Goal: Task Accomplishment & Management: Complete application form

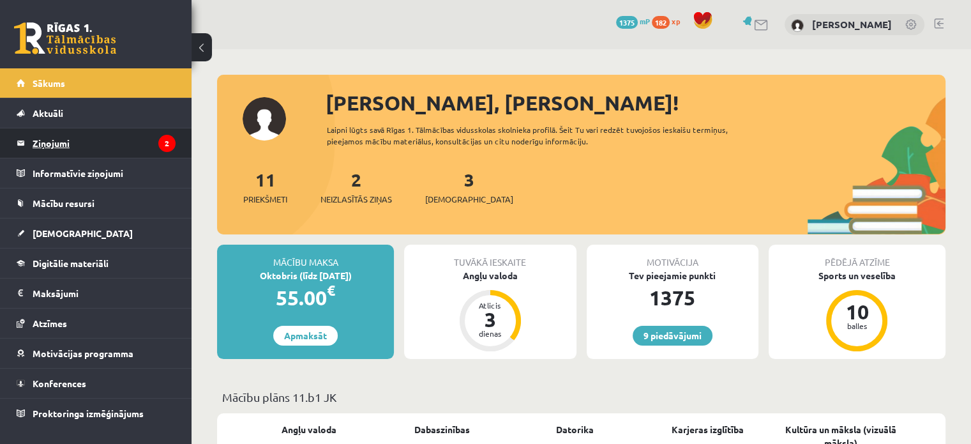
click at [174, 147] on icon "2" at bounding box center [166, 143] width 17 height 17
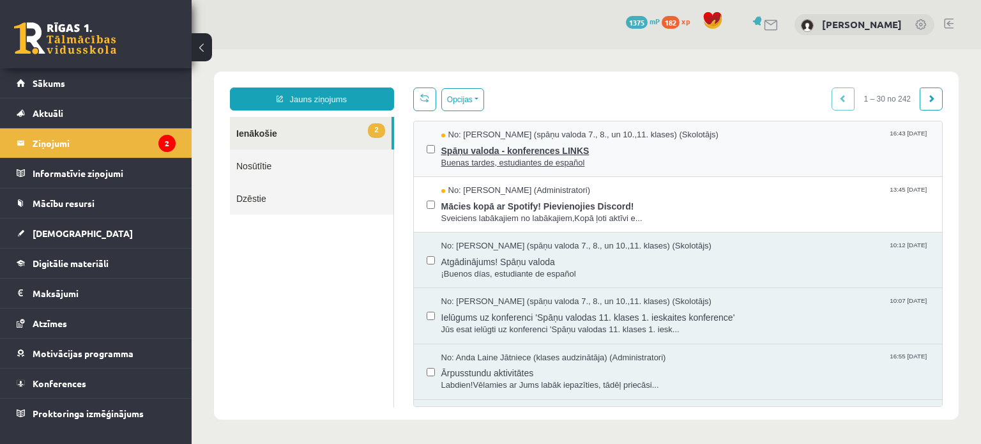
click at [545, 147] on span "Spāņu valoda - konferences LINKS" at bounding box center [685, 149] width 489 height 16
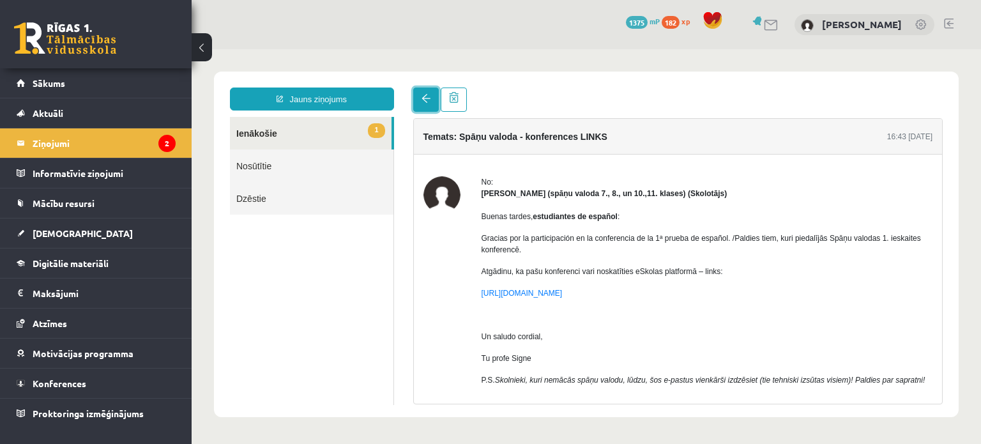
click at [418, 98] on link at bounding box center [426, 99] width 26 height 24
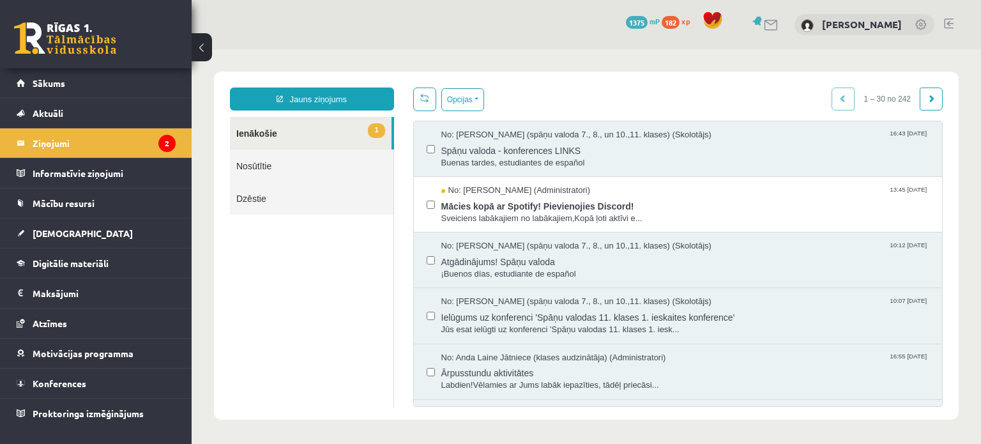
click at [95, 46] on link at bounding box center [65, 38] width 102 height 32
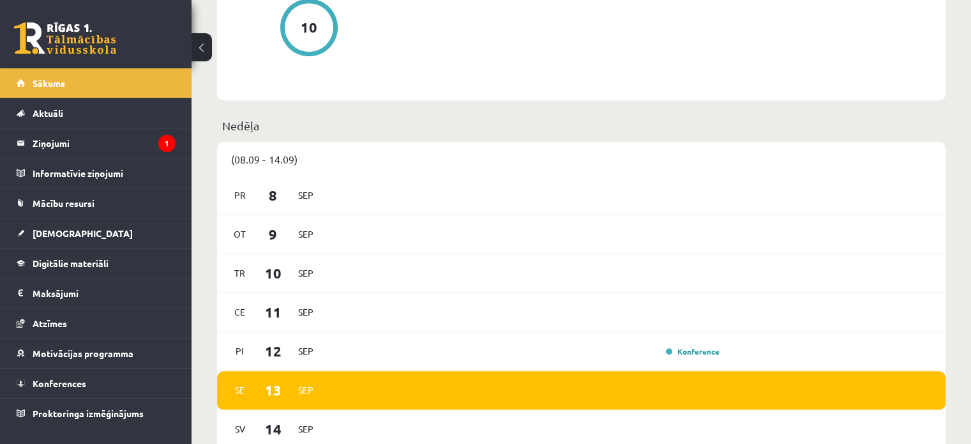
scroll to position [689, 0]
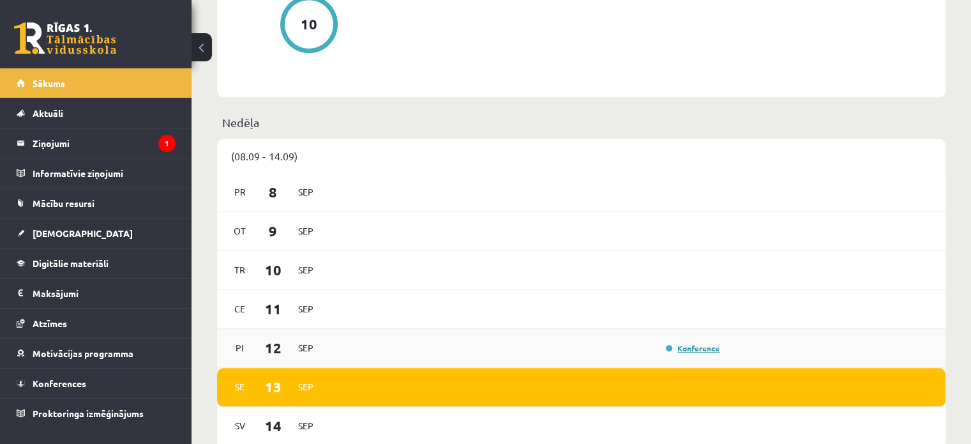
click at [692, 351] on link "Konference" at bounding box center [693, 348] width 54 height 10
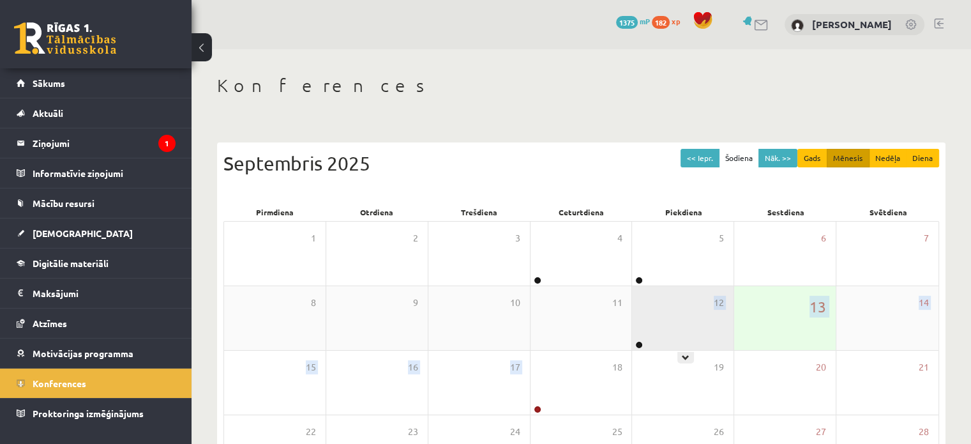
drag, startPoint x: 569, startPoint y: 383, endPoint x: 668, endPoint y: 324, distance: 115.4
click at [668, 324] on div "1 2 3 4 5 6 7 8 9 10 11 12 13 14 15 16 17 18 19 20 21 22 23 24 25 26 27 28 29 3…" at bounding box center [582, 382] width 716 height 323
click at [668, 324] on div "12" at bounding box center [683, 318] width 102 height 64
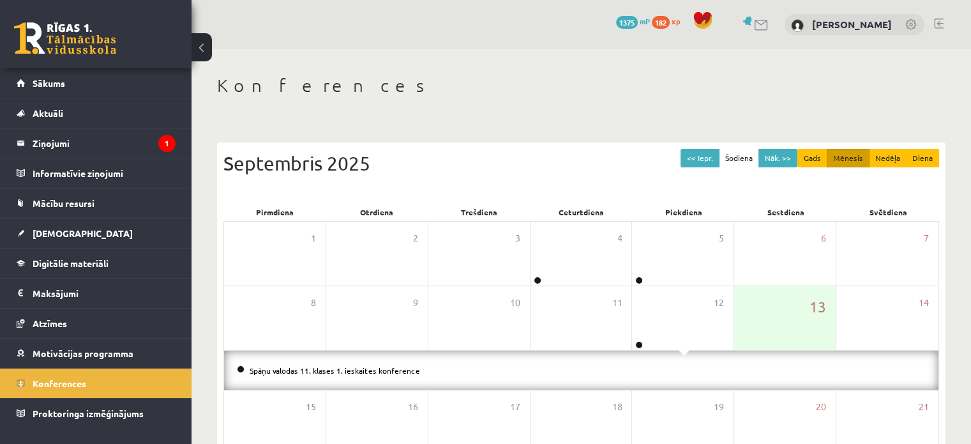
drag, startPoint x: 408, startPoint y: 372, endPoint x: 368, endPoint y: 362, distance: 41.4
drag, startPoint x: 368, startPoint y: 362, endPoint x: 367, endPoint y: 376, distance: 13.4
click at [367, 376] on li "Spāņu valodas 11. klases 1. ieskaites konference" at bounding box center [581, 370] width 689 height 14
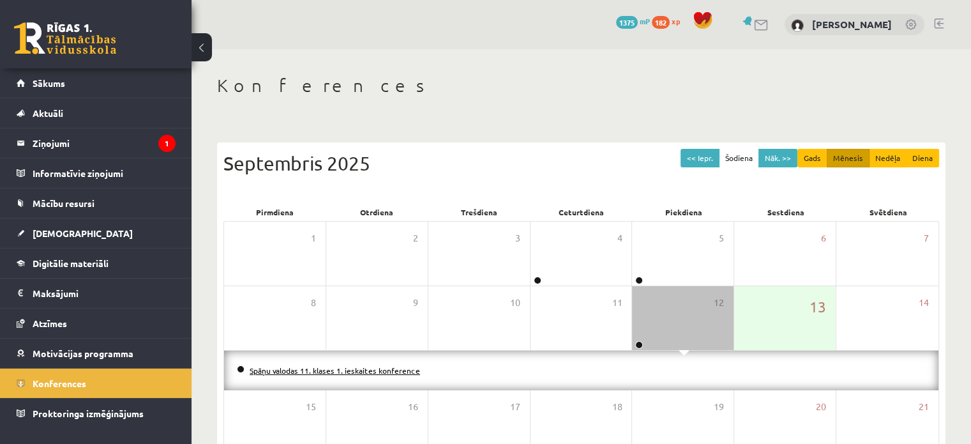
click at [367, 372] on link "Spāņu valodas 11. klases 1. ieskaites konference" at bounding box center [335, 370] width 171 height 10
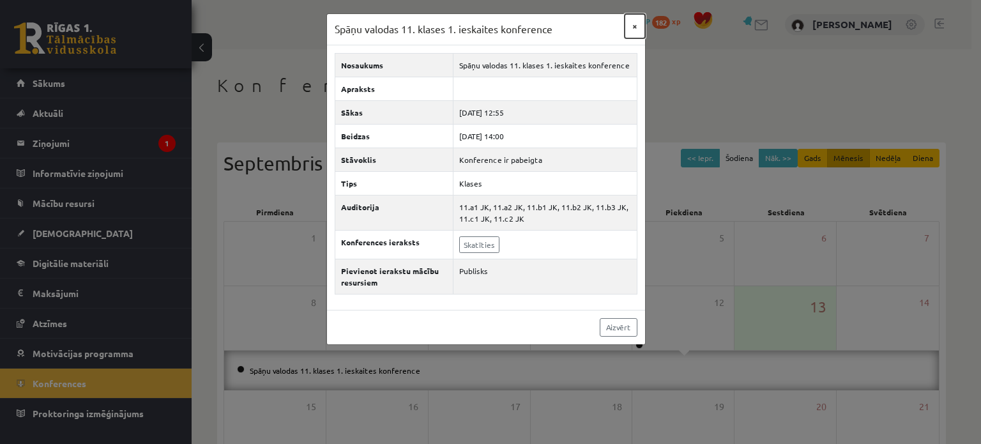
click at [641, 28] on button "×" at bounding box center [635, 26] width 20 height 24
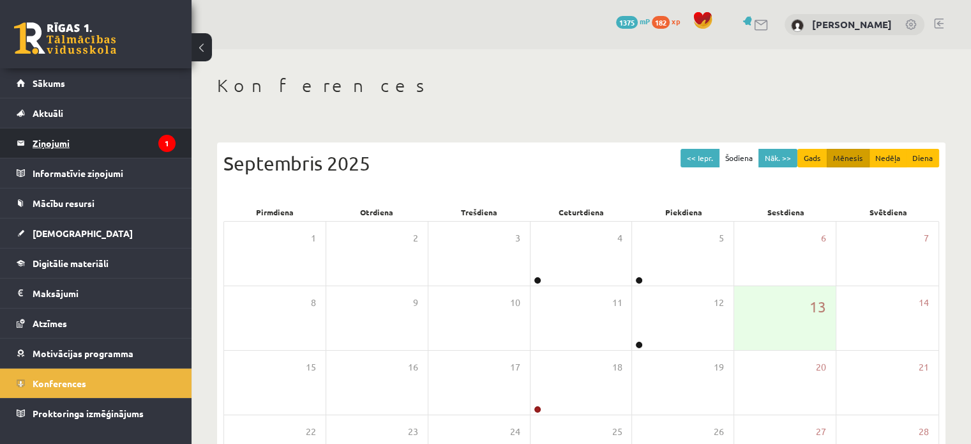
click at [59, 135] on legend "Ziņojumi 1" at bounding box center [104, 142] width 143 height 29
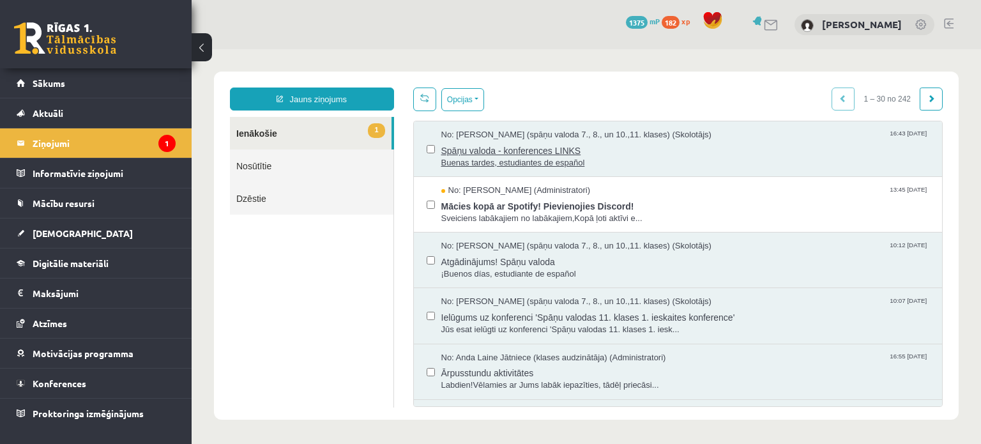
click at [605, 148] on span "Spāņu valoda - konferences LINKS" at bounding box center [685, 149] width 489 height 16
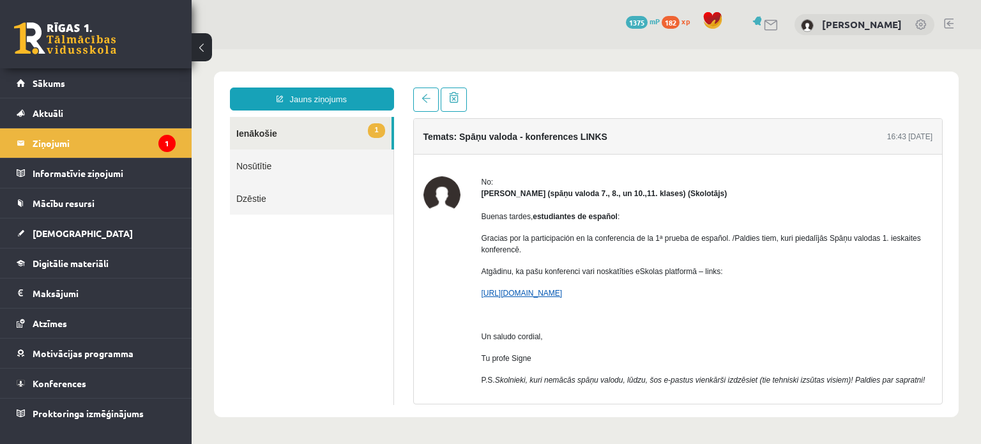
click at [563, 294] on link "[URL][DOMAIN_NAME]" at bounding box center [522, 293] width 81 height 9
click at [104, 32] on link at bounding box center [65, 38] width 102 height 32
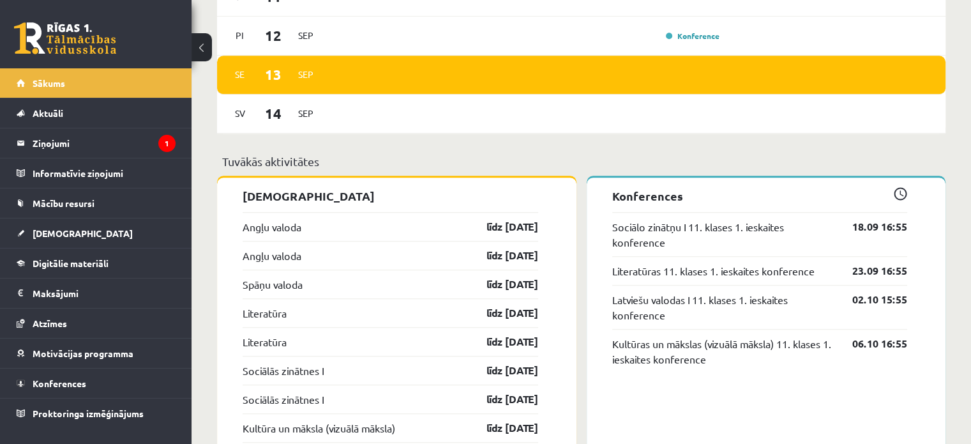
scroll to position [1037, 0]
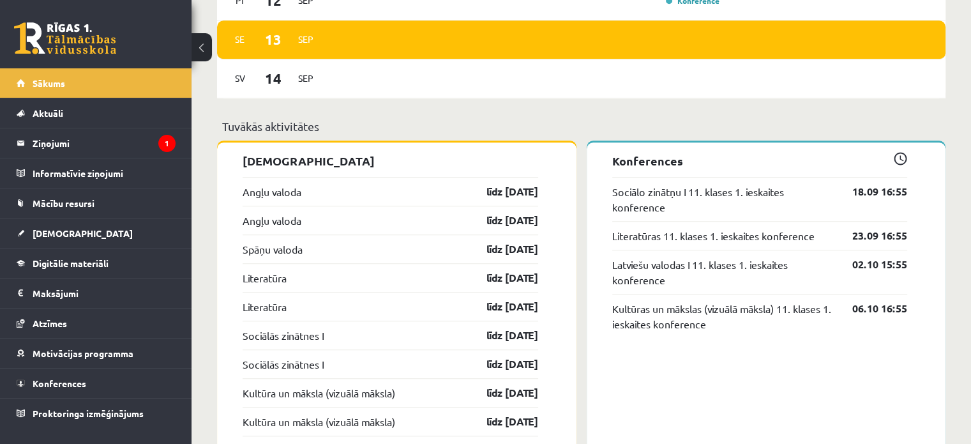
click at [442, 191] on div "Angļu valoda līdz 15.09.25" at bounding box center [391, 191] width 296 height 29
click at [521, 188] on link "līdz [DATE]" at bounding box center [501, 191] width 74 height 15
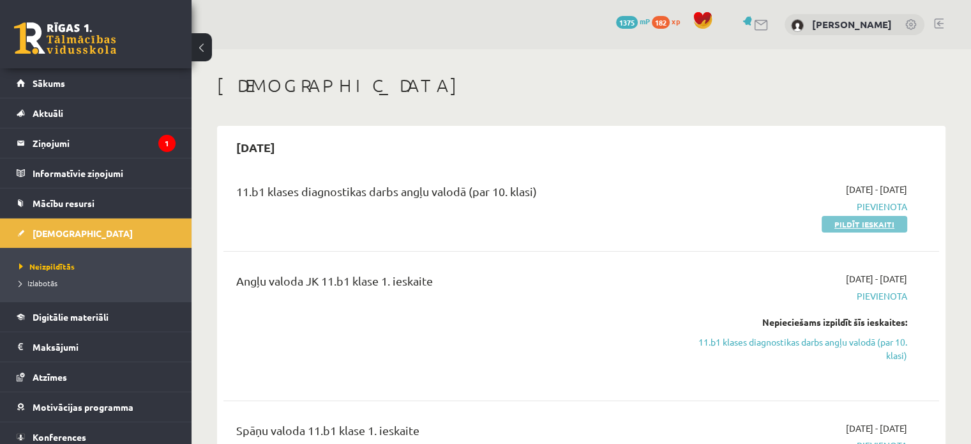
click at [835, 226] on link "Pildīt ieskaiti" at bounding box center [865, 224] width 86 height 17
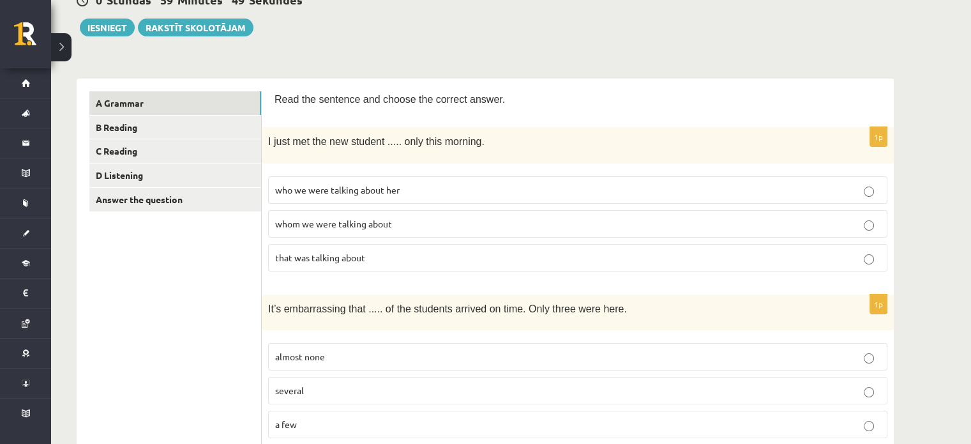
scroll to position [142, 0]
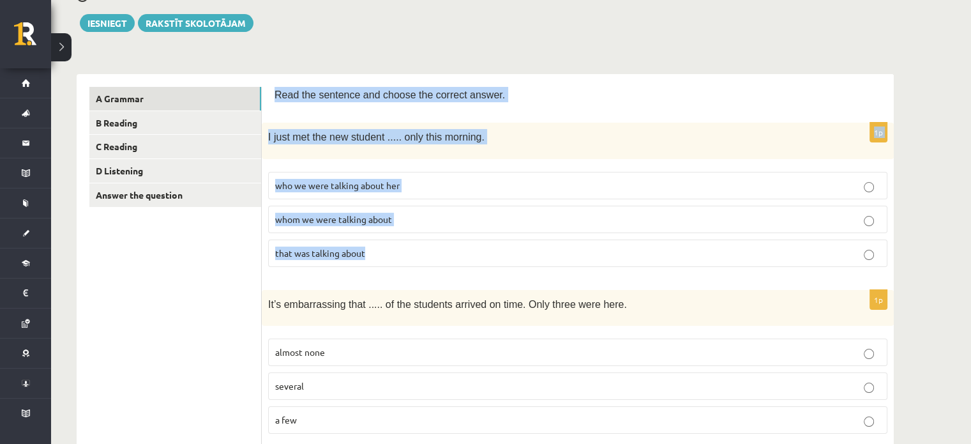
drag, startPoint x: 275, startPoint y: 97, endPoint x: 440, endPoint y: 238, distance: 217.0
copy form "Read the sentence and choose the correct answer. 1p I just met the new student …"
click at [291, 213] on span "whom we were talking about" at bounding box center [333, 218] width 117 height 11
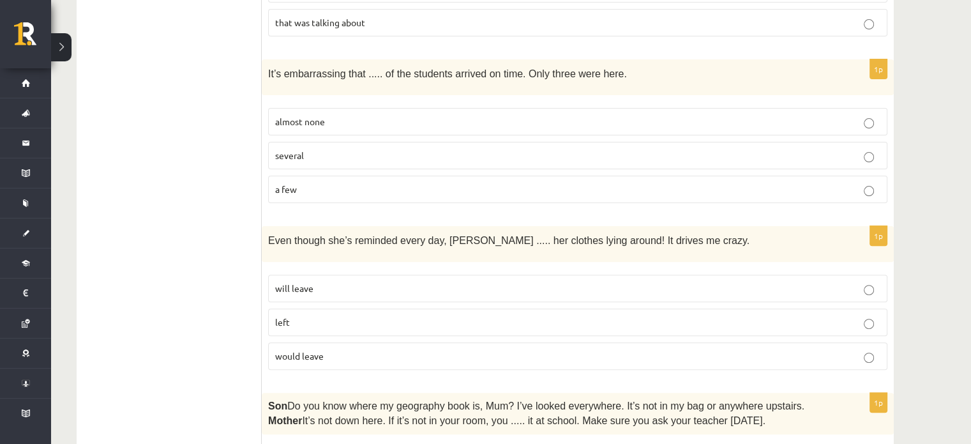
scroll to position [289, 0]
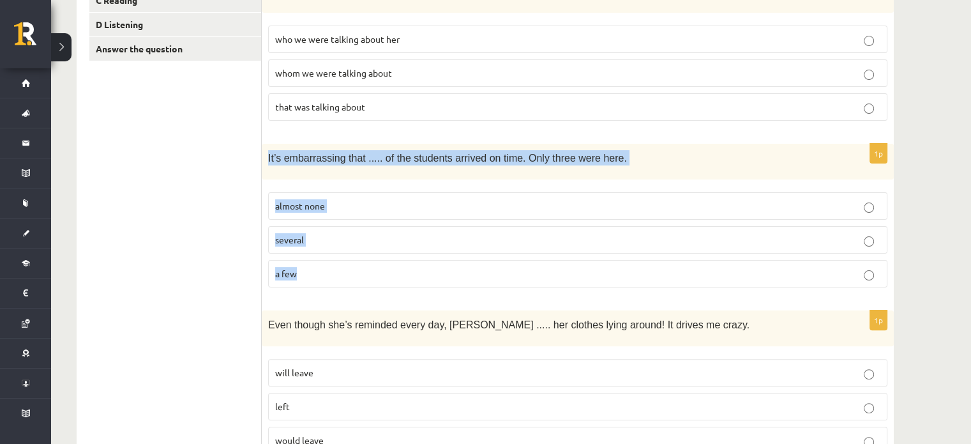
drag, startPoint x: 266, startPoint y: 150, endPoint x: 384, endPoint y: 270, distance: 168.5
click at [384, 270] on div "1p It’s embarrassing that ..... of the students arrived on time. Only three wer…" at bounding box center [578, 221] width 632 height 154
copy div "It’s embarrassing that ..... of the students arrived on time. Only three were h…"
click at [294, 202] on span "almost none" at bounding box center [300, 205] width 50 height 11
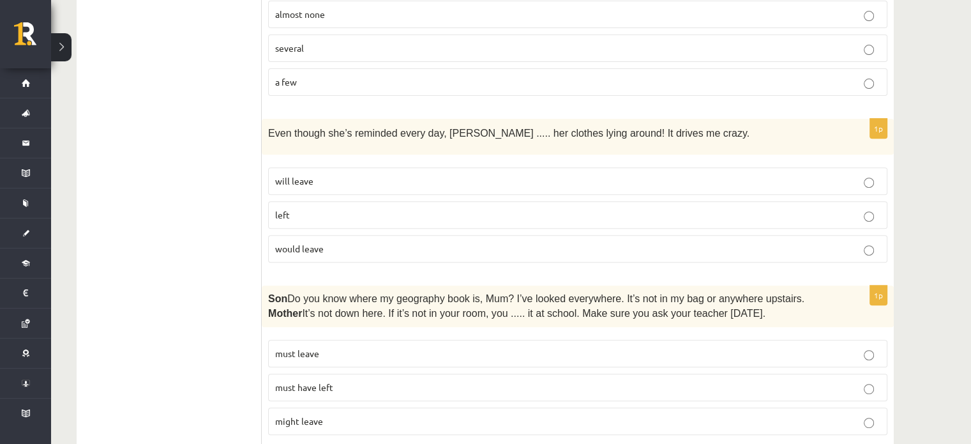
scroll to position [498, 0]
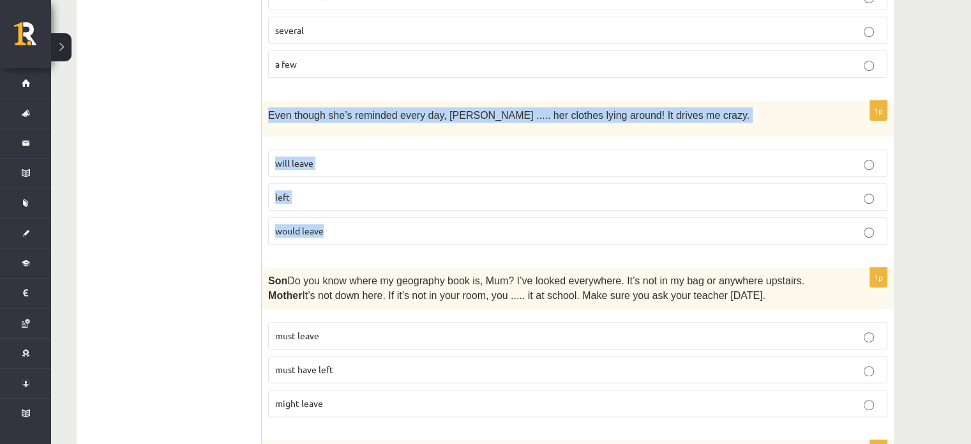
drag, startPoint x: 268, startPoint y: 112, endPoint x: 359, endPoint y: 222, distance: 142.4
click at [359, 222] on div "1p Even though she’s reminded every day, [PERSON_NAME] ..... her clothes lying …" at bounding box center [578, 178] width 632 height 154
copy div "Even though she’s reminded every day, [PERSON_NAME] ..... her clothes lying aro…"
click at [284, 163] on label "will leave" at bounding box center [578, 162] width 620 height 27
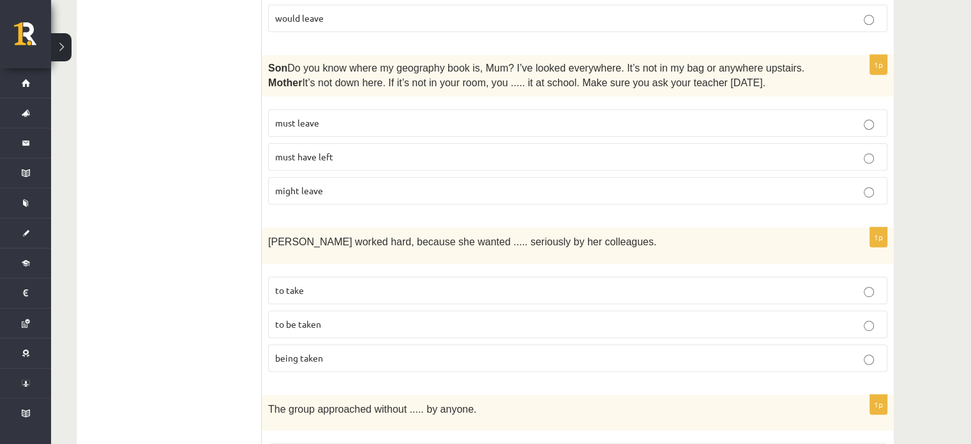
scroll to position [697, 0]
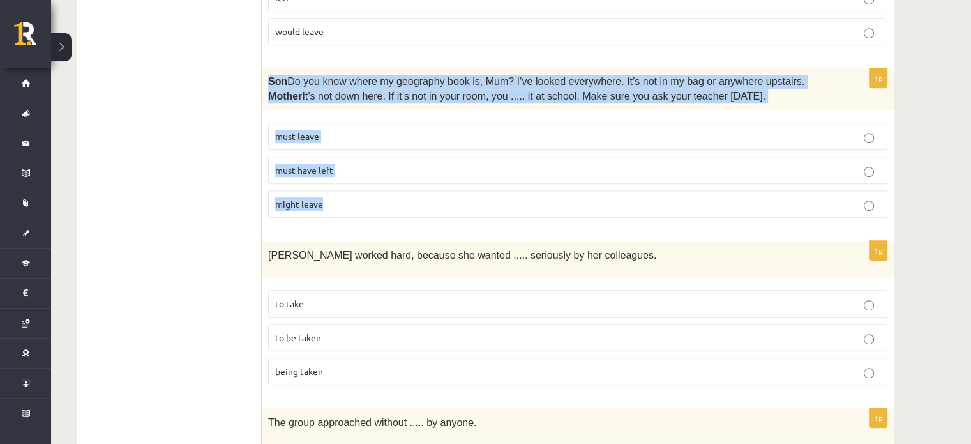
drag, startPoint x: 267, startPoint y: 73, endPoint x: 406, endPoint y: 194, distance: 183.9
click at [406, 194] on div "1p Son  Do you know where my geography book is, Mum? I’ve looked everywhere. It…" at bounding box center [578, 148] width 632 height 160
copy div "Son  Do you know where my geography book is, Mum? I’ve looked everywhere. It’s …"
click at [310, 164] on span "must have left" at bounding box center [304, 169] width 58 height 11
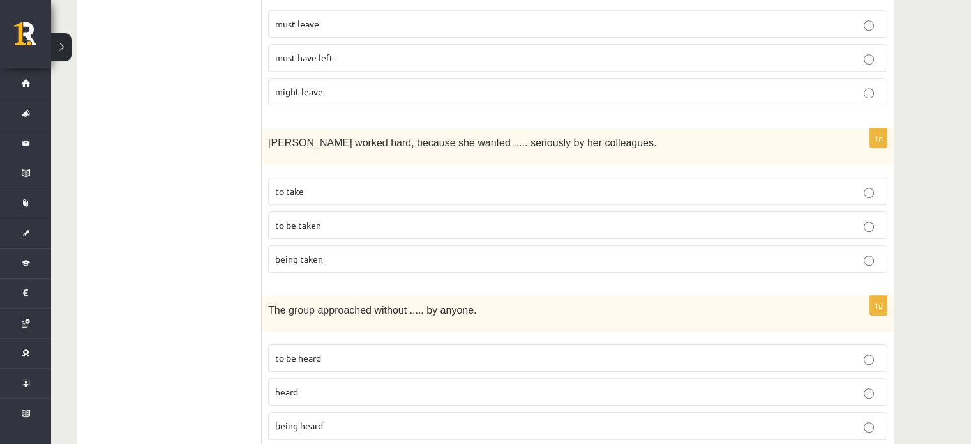
scroll to position [880, 0]
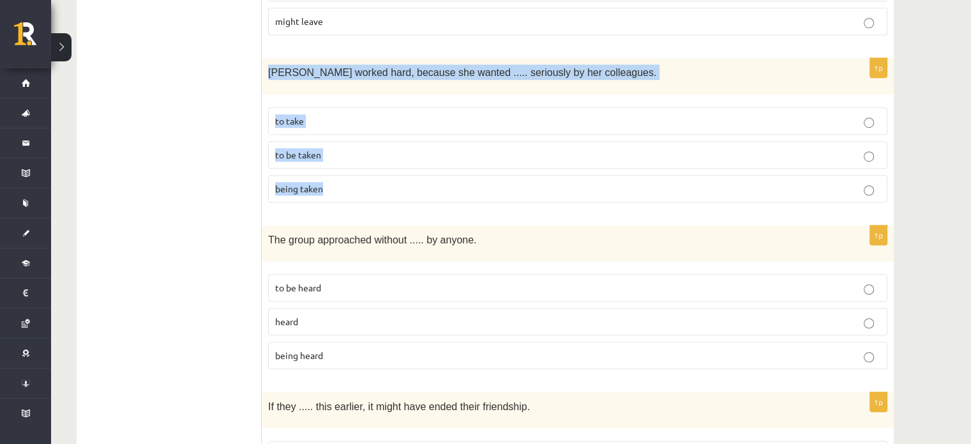
drag, startPoint x: 269, startPoint y: 62, endPoint x: 393, endPoint y: 187, distance: 176.1
click at [393, 187] on div "1p Emma worked hard, because she wanted ..... seriously by her colleagues. to t…" at bounding box center [578, 135] width 632 height 154
copy div "Emma worked hard, because she wanted ..... seriously by her colleagues. to take…"
click at [296, 149] on span "to be taken" at bounding box center [298, 154] width 46 height 11
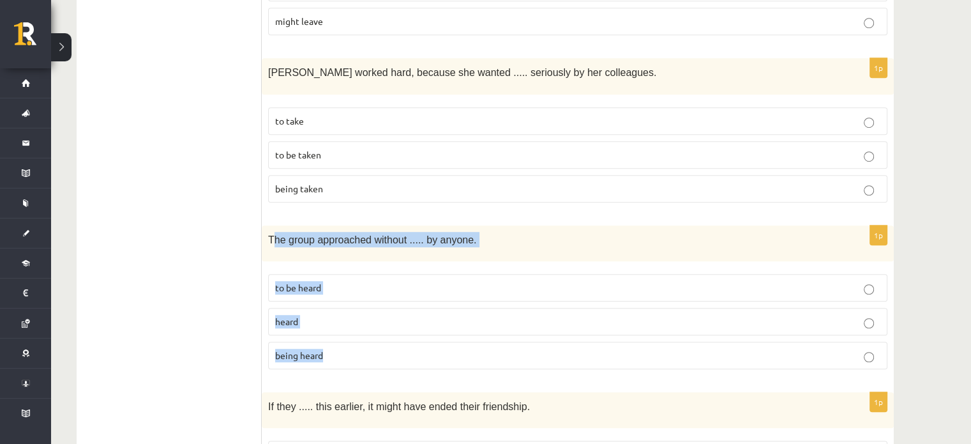
drag, startPoint x: 273, startPoint y: 232, endPoint x: 337, endPoint y: 342, distance: 127.4
click at [337, 342] on div "1p The group approached without ..... by anyone. to be heard heard being heard" at bounding box center [578, 302] width 632 height 154
copy div "he group approached without ..... by anyone. to be heard heard being heard"
click at [341, 349] on p "being heard" at bounding box center [577, 355] width 605 height 13
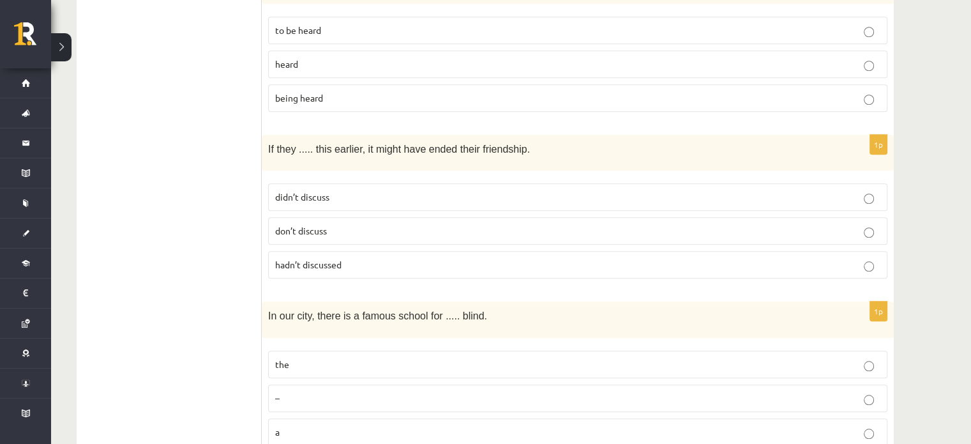
scroll to position [1160, 0]
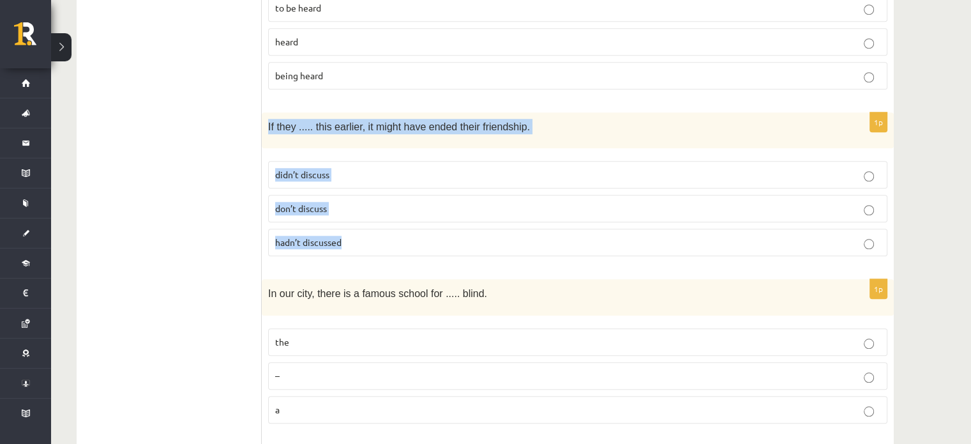
drag, startPoint x: 268, startPoint y: 113, endPoint x: 370, endPoint y: 220, distance: 147.7
click at [370, 220] on div "1p If they ..... this earlier, it might have ended their friendship. didn’t dis…" at bounding box center [578, 189] width 632 height 154
copy div "If they ..... this earlier, it might have ended their friendship. didn’t discus…"
click at [301, 236] on span "hadn’t discussed" at bounding box center [308, 241] width 66 height 11
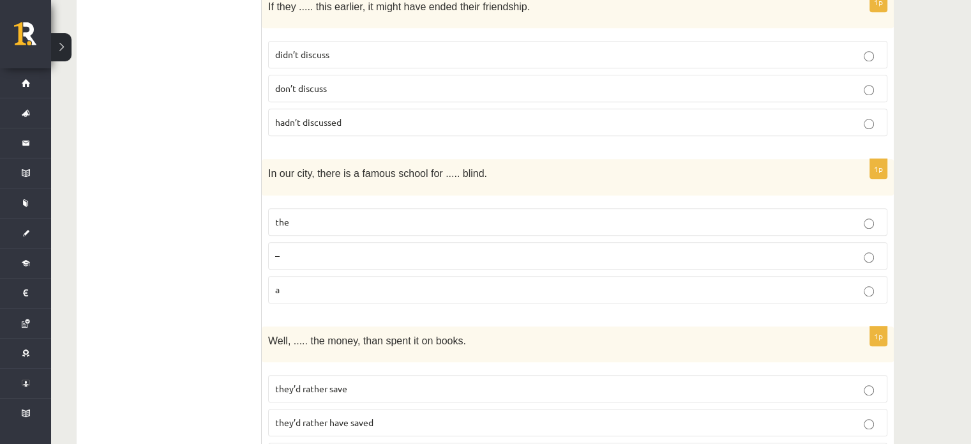
scroll to position [1351, 0]
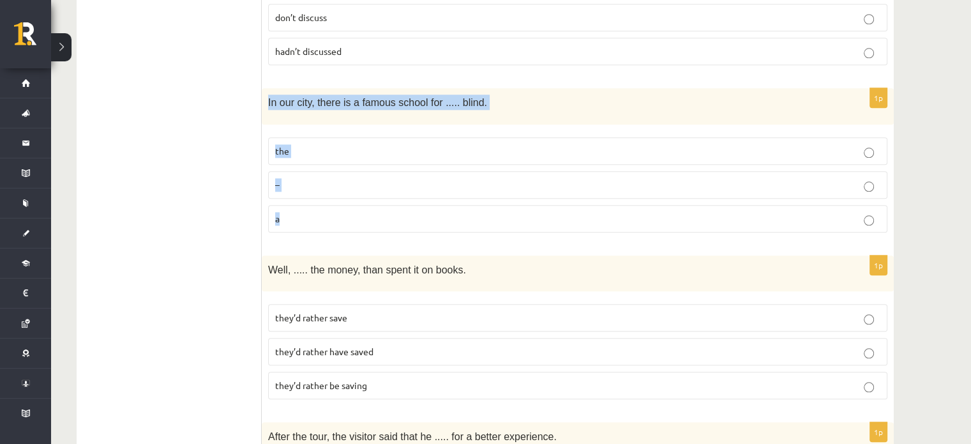
drag, startPoint x: 264, startPoint y: 89, endPoint x: 381, endPoint y: 204, distance: 163.9
click at [381, 204] on div "1p In our city, there is a famous school for ..... blind. the – a" at bounding box center [578, 165] width 632 height 154
copy div "In our city, there is a famous school for ..... blind. the – a"
click at [277, 213] on span "a" at bounding box center [277, 218] width 4 height 11
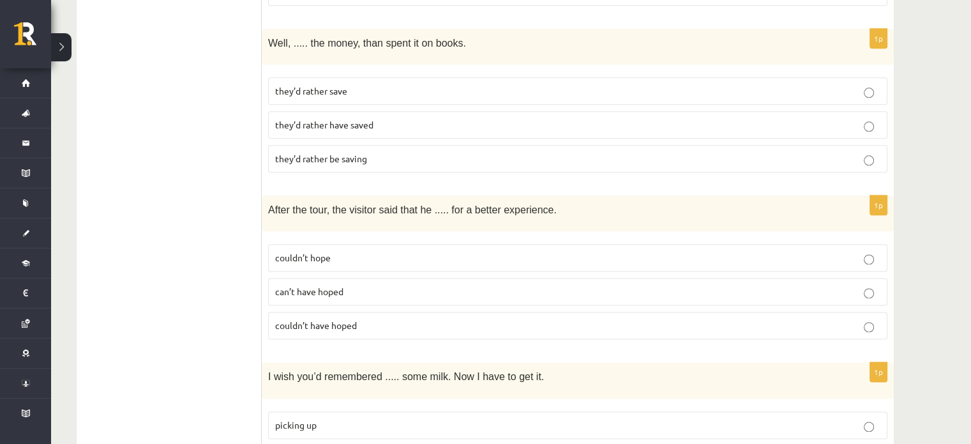
scroll to position [1599, 0]
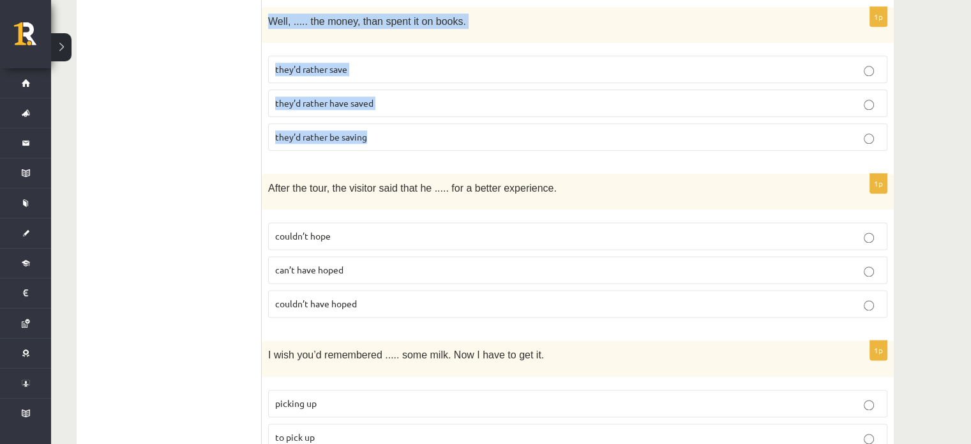
drag, startPoint x: 268, startPoint y: 4, endPoint x: 417, endPoint y: 105, distance: 180.0
click at [417, 105] on div "1p Well, ..... the money, than spent it on books. they’d rather save they’d rat…" at bounding box center [578, 84] width 632 height 154
copy div "Well, ..... the money, than spent it on books. they’d rather save they’d rather…"
click at [326, 97] on span "they’d rather have saved" at bounding box center [324, 102] width 98 height 11
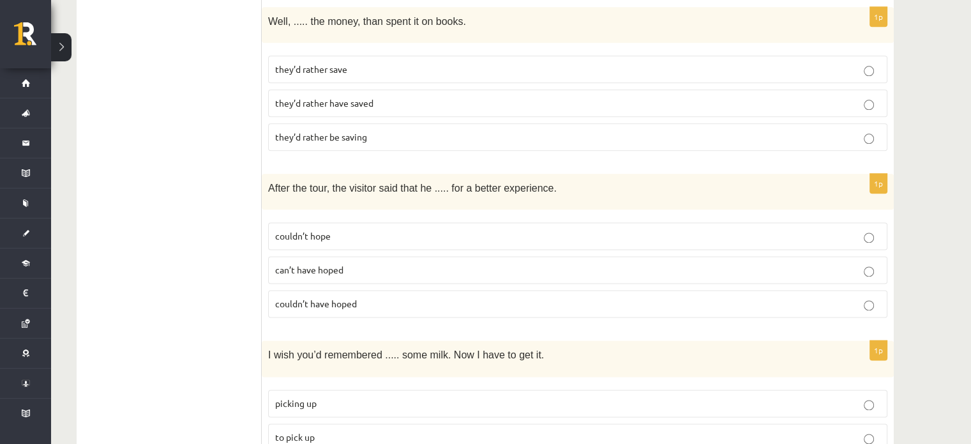
scroll to position [1636, 0]
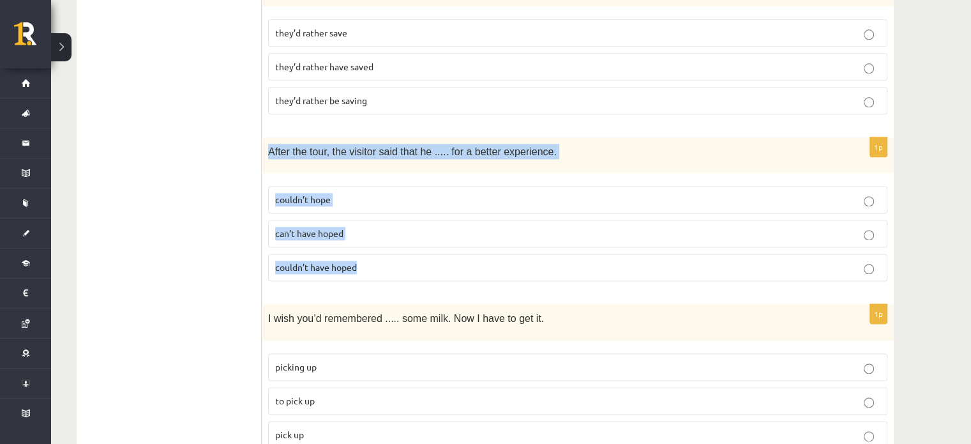
drag, startPoint x: 269, startPoint y: 137, endPoint x: 399, endPoint y: 242, distance: 167.1
click at [399, 242] on div "1p After the tour, the visitor said that he ..... for a better experience. coul…" at bounding box center [578, 214] width 632 height 154
copy div "After the tour, the visitor said that he ..... for a better experience. couldn’…"
click at [313, 261] on span "couldn’t have hoped" at bounding box center [316, 266] width 82 height 11
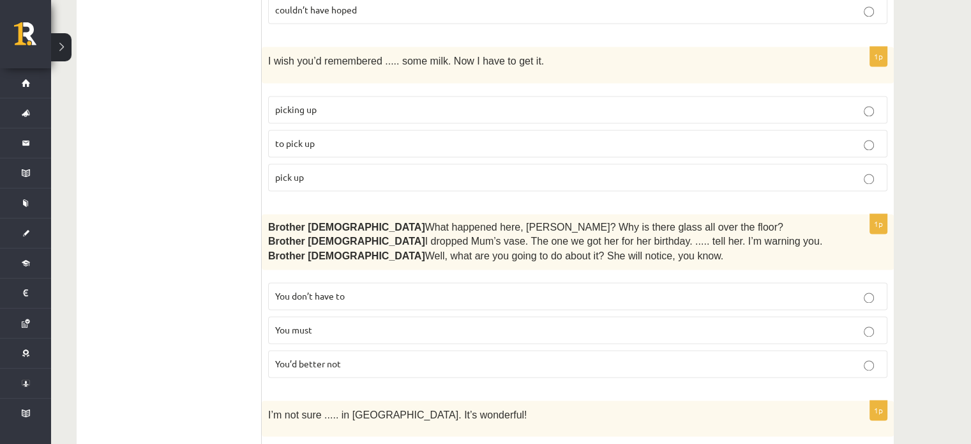
scroll to position [1902, 0]
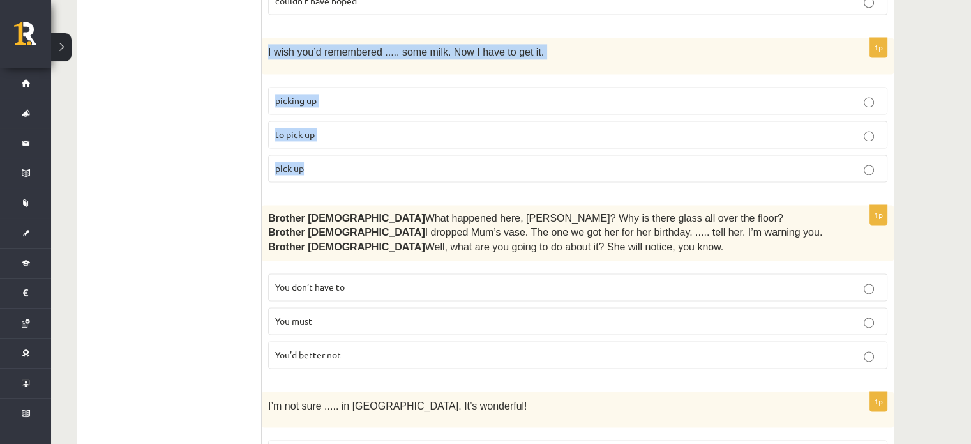
drag, startPoint x: 268, startPoint y: 31, endPoint x: 372, endPoint y: 142, distance: 152.7
click at [372, 142] on div "1p I wish you’d remembered ..... some milk. Now I have to get it. picking up to…" at bounding box center [578, 115] width 632 height 154
click at [291, 128] on span "to pick up" at bounding box center [295, 133] width 40 height 11
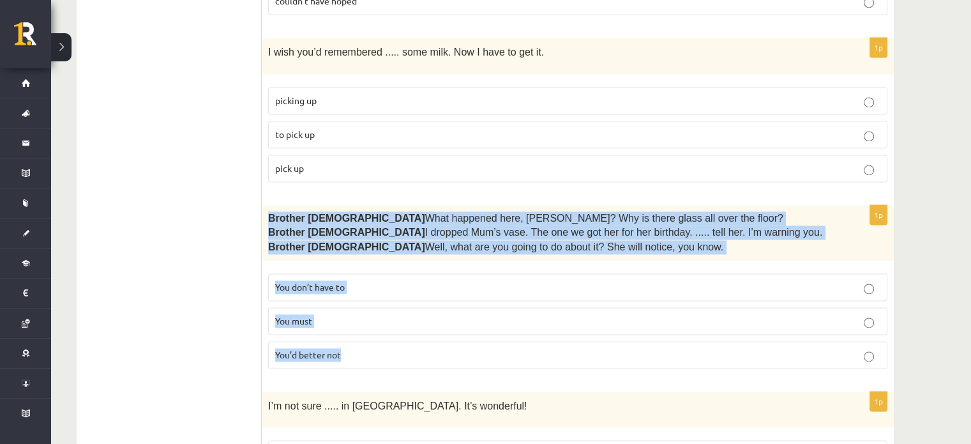
drag, startPoint x: 266, startPoint y: 197, endPoint x: 398, endPoint y: 321, distance: 181.2
click at [398, 321] on div "1p Brother 1  What happened here, Zak? Why is there glass all over the floor? B…" at bounding box center [578, 292] width 632 height 174
click at [301, 349] on span "You’d better not" at bounding box center [308, 354] width 66 height 11
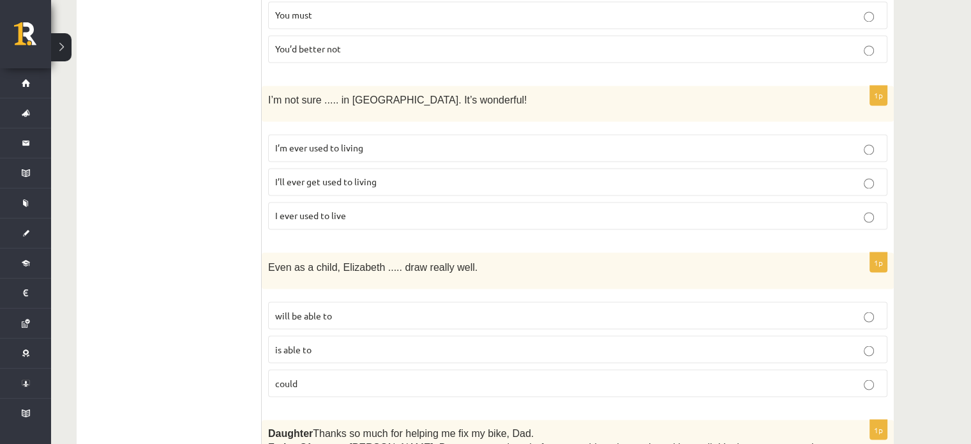
scroll to position [2221, 0]
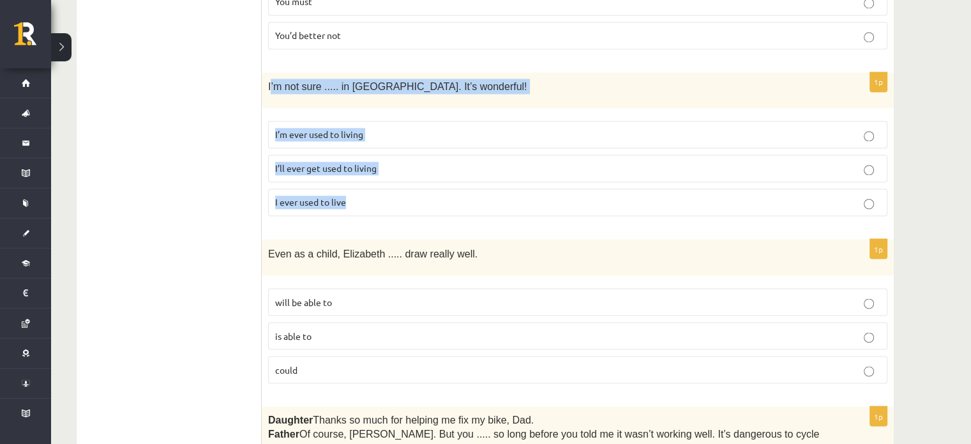
drag, startPoint x: 270, startPoint y: 60, endPoint x: 407, endPoint y: 178, distance: 180.7
click at [407, 178] on div "1p I’m not sure ..... in Paris. It’s wonderful! I’m ever used to living I’ll ev…" at bounding box center [578, 149] width 632 height 154
click at [359, 162] on span "I’ll ever get used to living" at bounding box center [326, 167] width 102 height 11
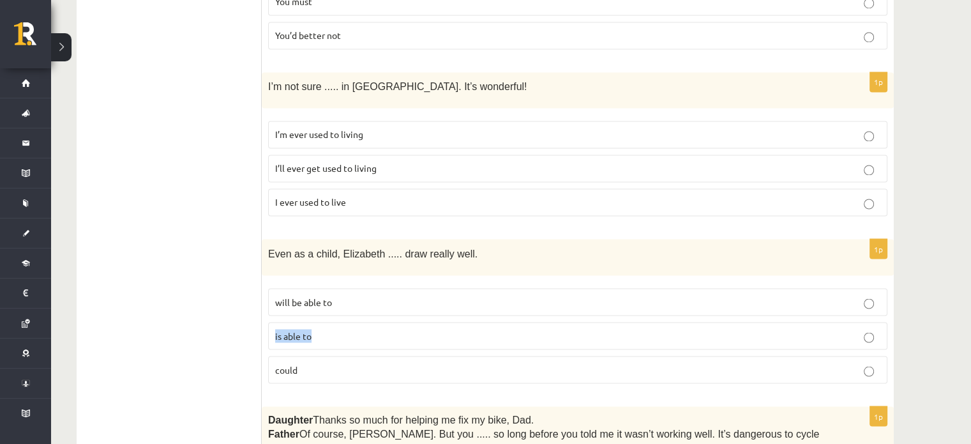
drag, startPoint x: 969, startPoint y: 276, endPoint x: 973, endPoint y: 296, distance: 20.8
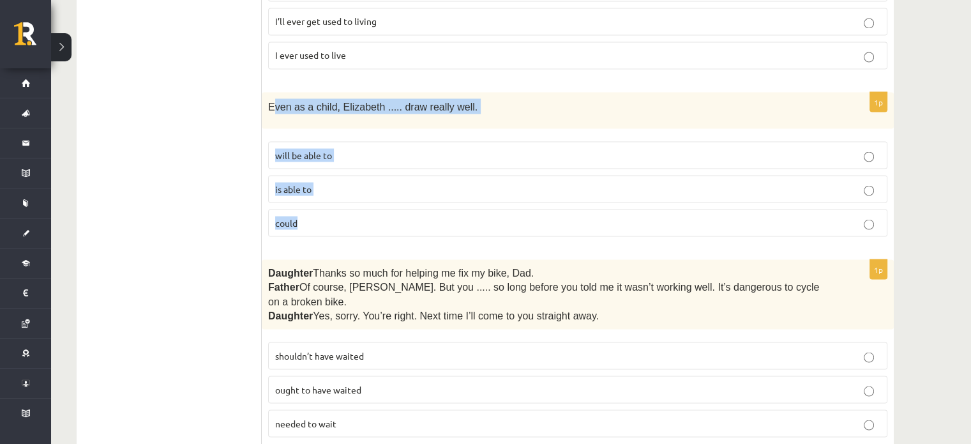
drag, startPoint x: 274, startPoint y: 81, endPoint x: 454, endPoint y: 189, distance: 210.0
click at [454, 189] on div "1p Even as a child, Elizabeth ..... draw really well. will be able to is able t…" at bounding box center [578, 169] width 632 height 154
click at [289, 217] on span "could" at bounding box center [286, 222] width 22 height 11
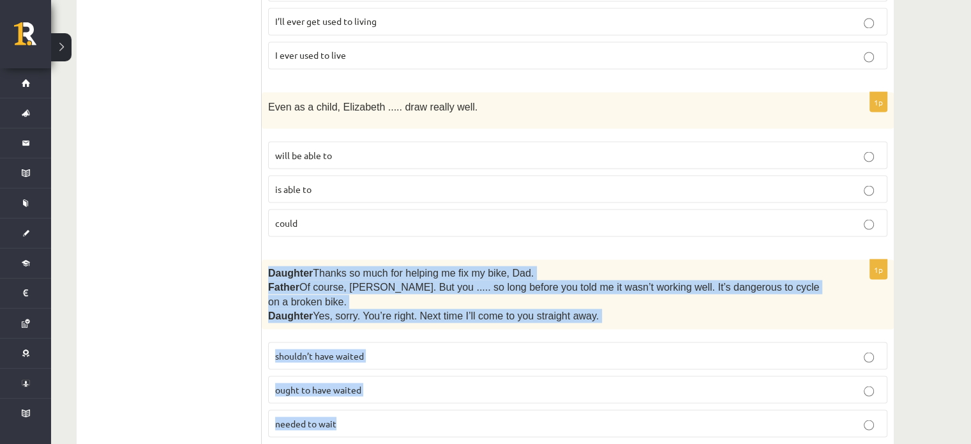
drag, startPoint x: 266, startPoint y: 245, endPoint x: 391, endPoint y: 394, distance: 194.9
click at [391, 394] on div "1p Daughter  Thanks so much for helping me fix my bike, Dad. Father  Of course,…" at bounding box center [578, 353] width 632 height 188
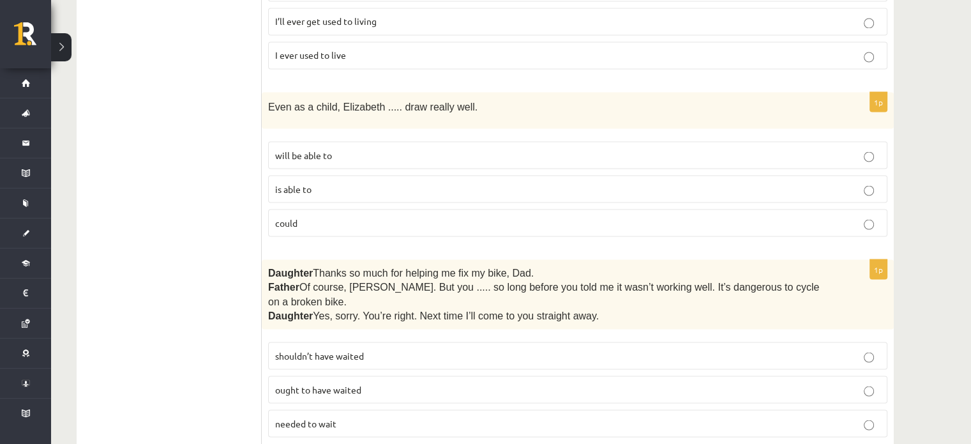
click at [381, 349] on p "shouldn’t have waited" at bounding box center [577, 355] width 605 height 13
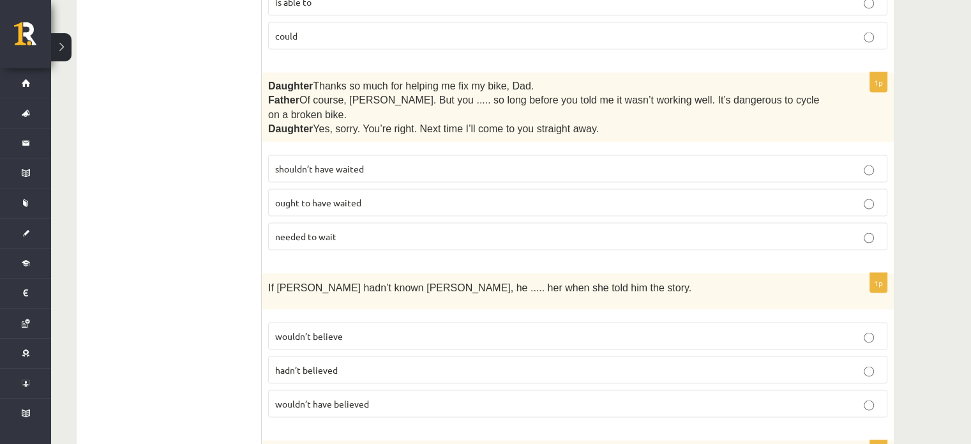
scroll to position [2546, 0]
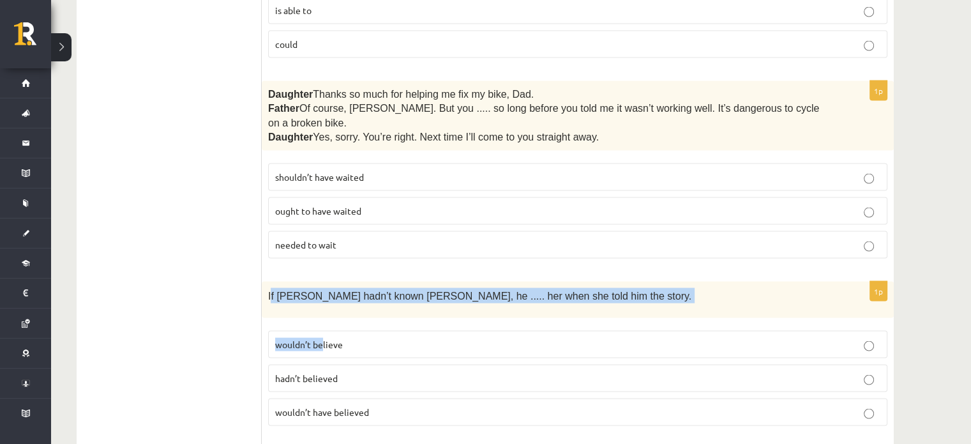
drag, startPoint x: 270, startPoint y: 247, endPoint x: 323, endPoint y: 306, distance: 78.7
click at [323, 306] on div "1p If Tom hadn’t known Mariam, he ..... her when she told him the story. wouldn…" at bounding box center [578, 359] width 632 height 154
drag, startPoint x: 265, startPoint y: 255, endPoint x: 390, endPoint y: 355, distance: 159.9
click at [390, 355] on div "1p If Tom hadn’t known Mariam, he ..... her when she told him the story. wouldn…" at bounding box center [578, 359] width 632 height 154
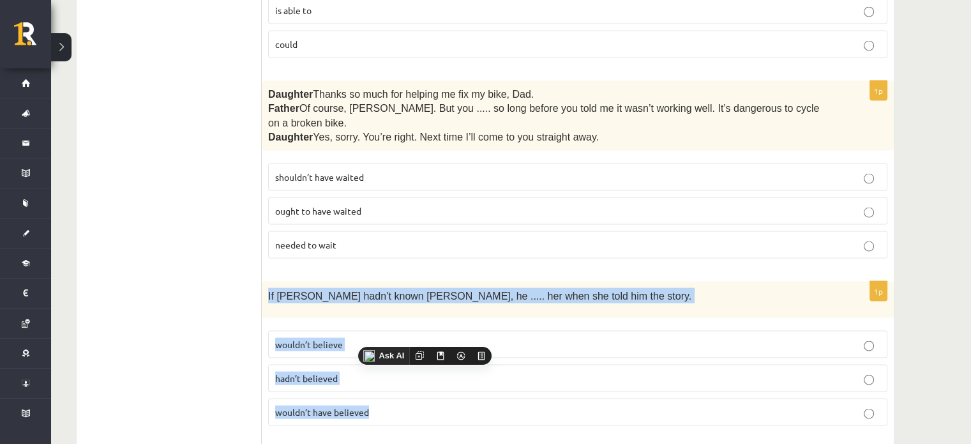
click at [306, 399] on label "wouldn’t have believed" at bounding box center [578, 412] width 620 height 27
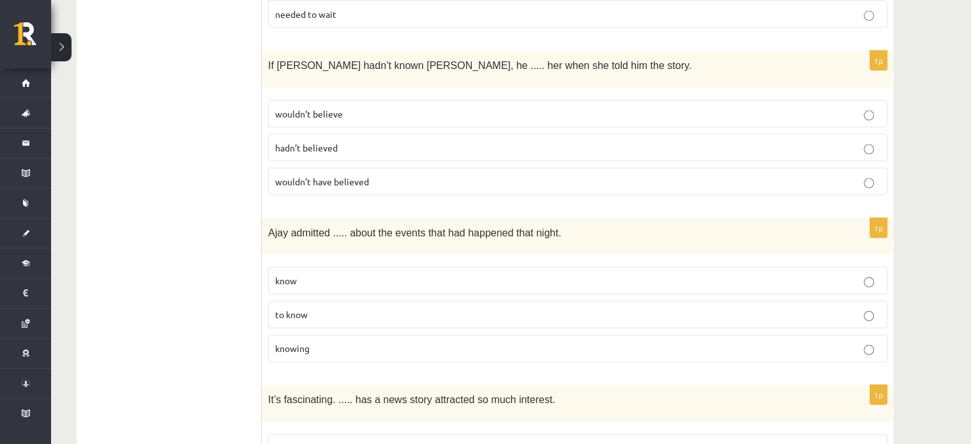
scroll to position [2825, 0]
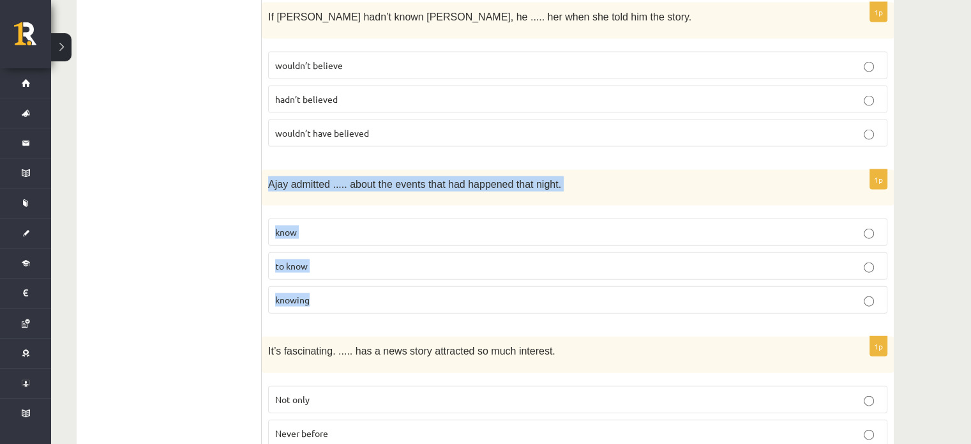
drag, startPoint x: 268, startPoint y: 137, endPoint x: 382, endPoint y: 249, distance: 159.4
click at [382, 249] on div "1p Ajay admitted ..... about the events that had happened that night. know to k…" at bounding box center [578, 247] width 632 height 154
click at [331, 248] on div "Ask AI" at bounding box center [326, 241] width 52 height 19
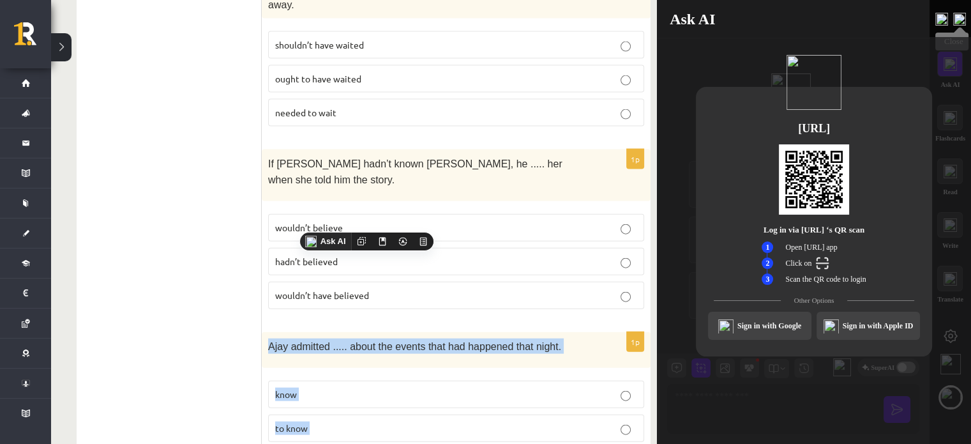
click at [956, 14] on img at bounding box center [960, 19] width 13 height 13
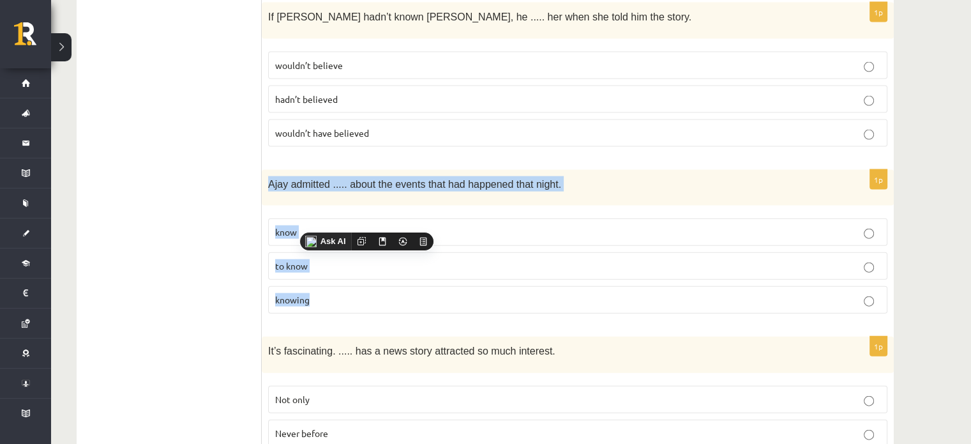
click at [409, 293] on p "knowing" at bounding box center [577, 299] width 605 height 13
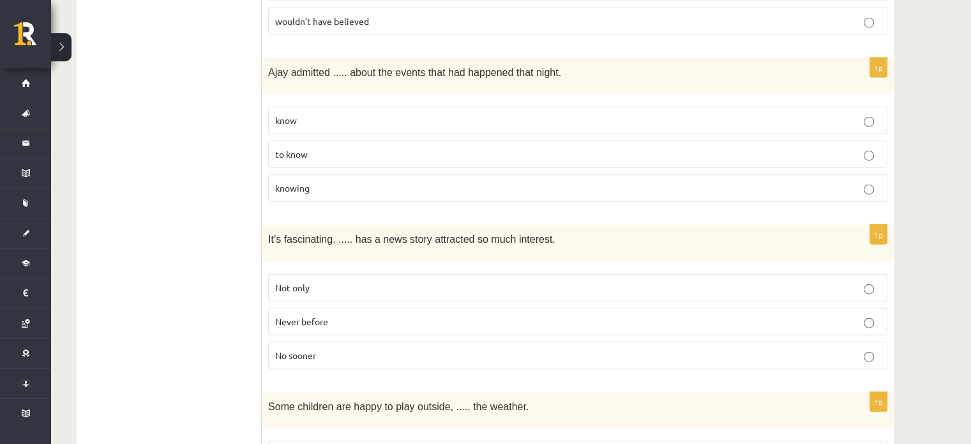
scroll to position [3105, 0]
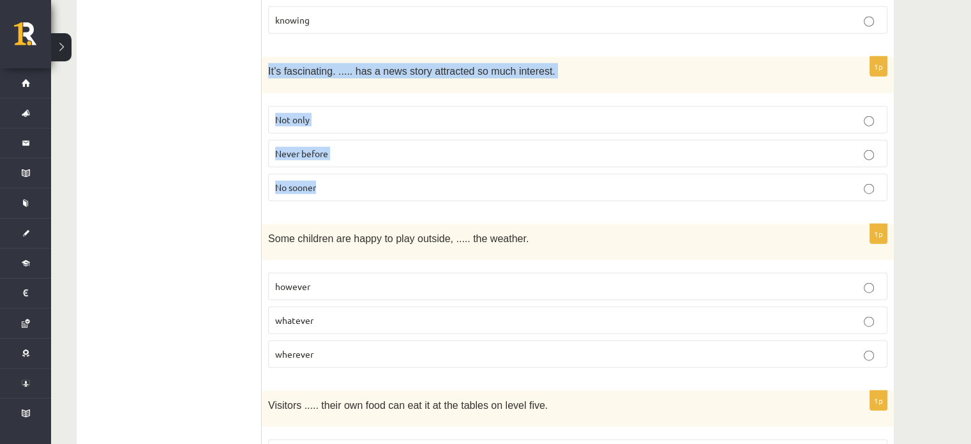
drag, startPoint x: 263, startPoint y: 31, endPoint x: 386, endPoint y: 160, distance: 178.0
click at [386, 160] on div "1p It’s fascinating. ..... has a news story attracted so much interest. Not onl…" at bounding box center [578, 134] width 632 height 154
click at [287, 148] on span "Never before" at bounding box center [301, 153] width 53 height 11
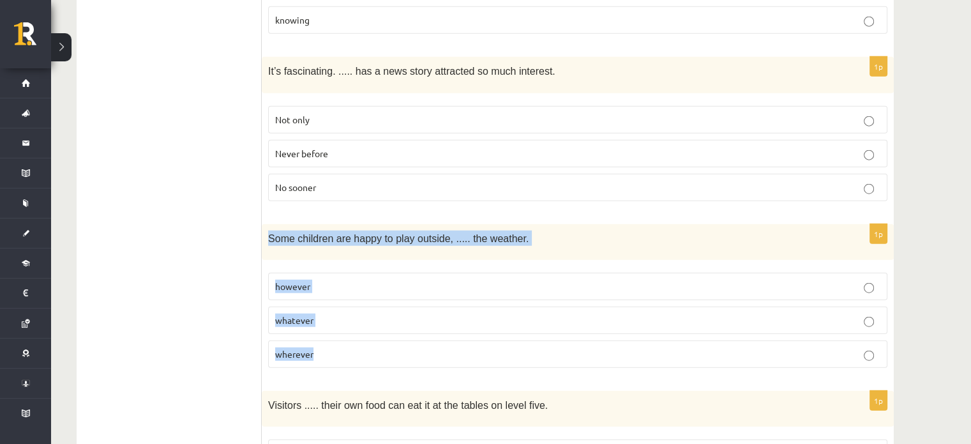
drag, startPoint x: 265, startPoint y: 194, endPoint x: 355, endPoint y: 305, distance: 143.0
click at [355, 305] on div "1p Some children are happy to play outside, ..... the weather. however whatever…" at bounding box center [578, 301] width 632 height 154
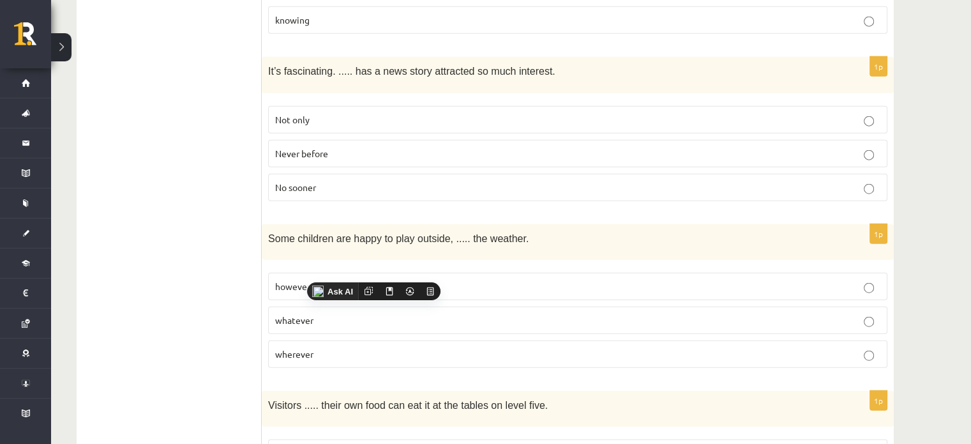
click at [291, 314] on span "whatever" at bounding box center [294, 319] width 38 height 11
drag, startPoint x: 970, startPoint y: 370, endPoint x: 978, endPoint y: 390, distance: 21.2
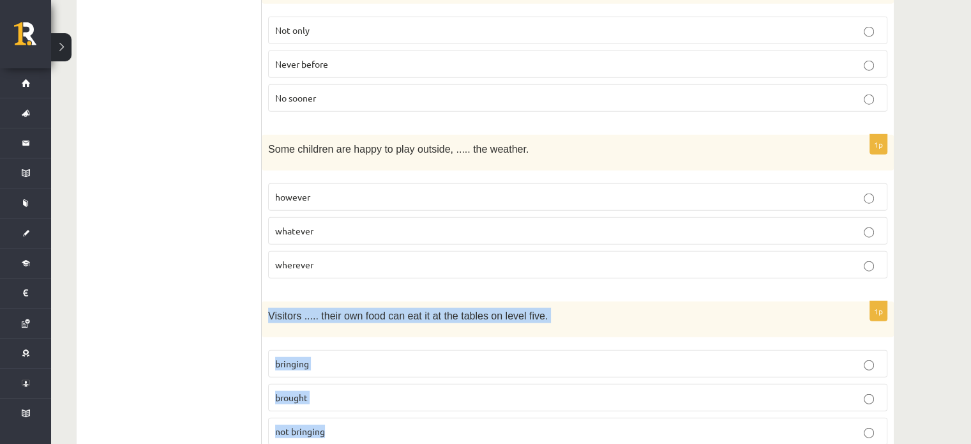
drag, startPoint x: 263, startPoint y: 263, endPoint x: 378, endPoint y: 378, distance: 162.6
click at [378, 378] on div "1p Visitors ..... their own food can eat it at the tables on level five. bringi…" at bounding box center [578, 378] width 632 height 154
click at [300, 358] on span "bringing" at bounding box center [292, 363] width 34 height 11
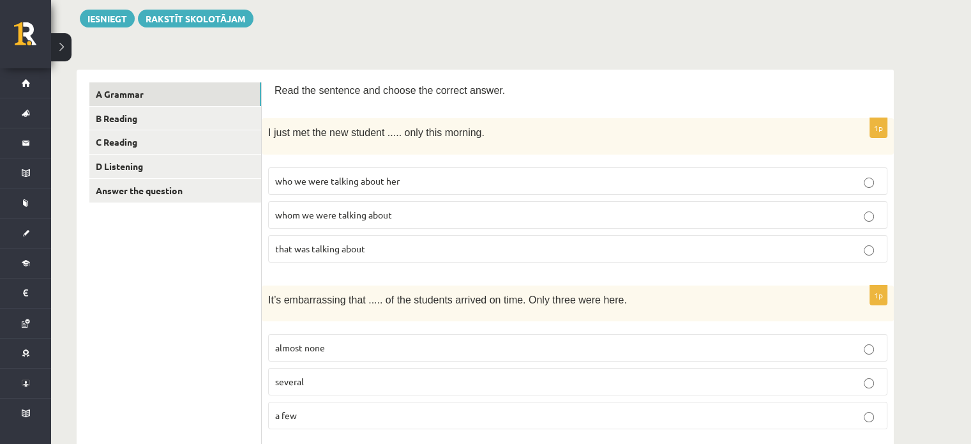
scroll to position [129, 0]
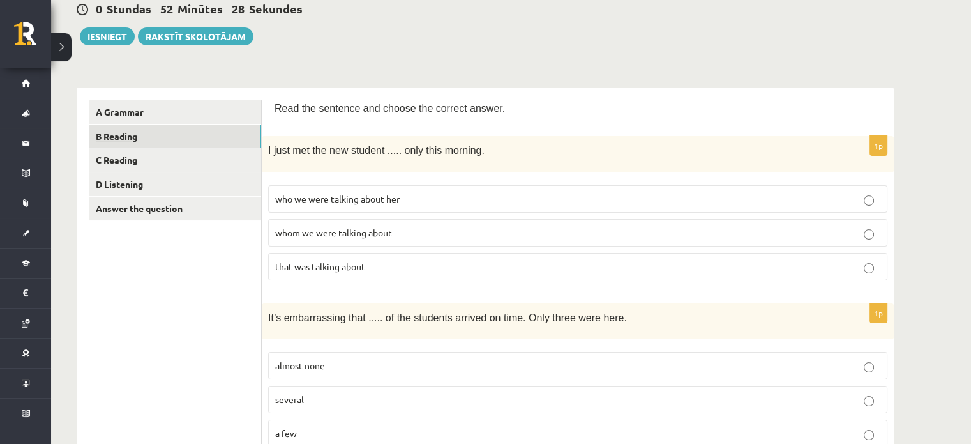
click at [221, 140] on link "B Reading" at bounding box center [175, 137] width 172 height 24
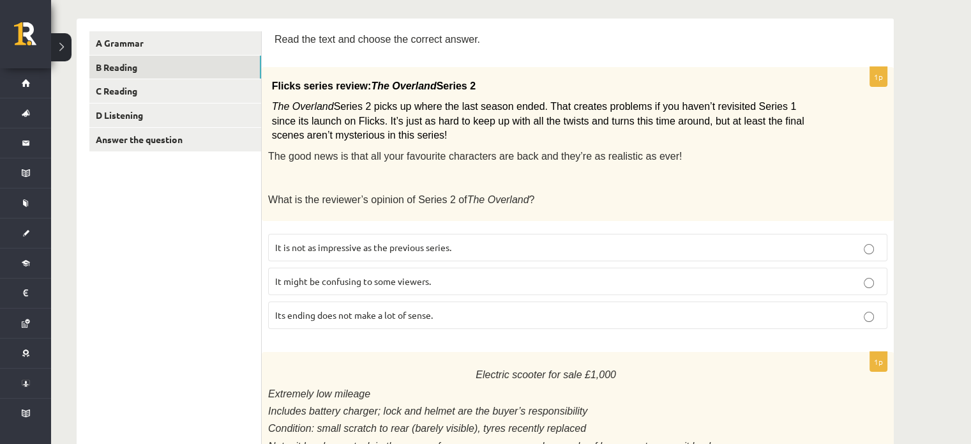
scroll to position [201, 0]
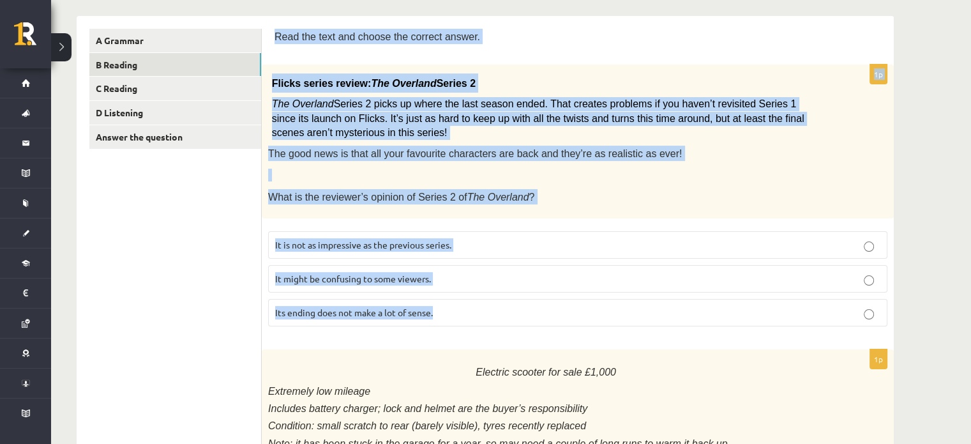
drag, startPoint x: 273, startPoint y: 30, endPoint x: 534, endPoint y: 310, distance: 382.3
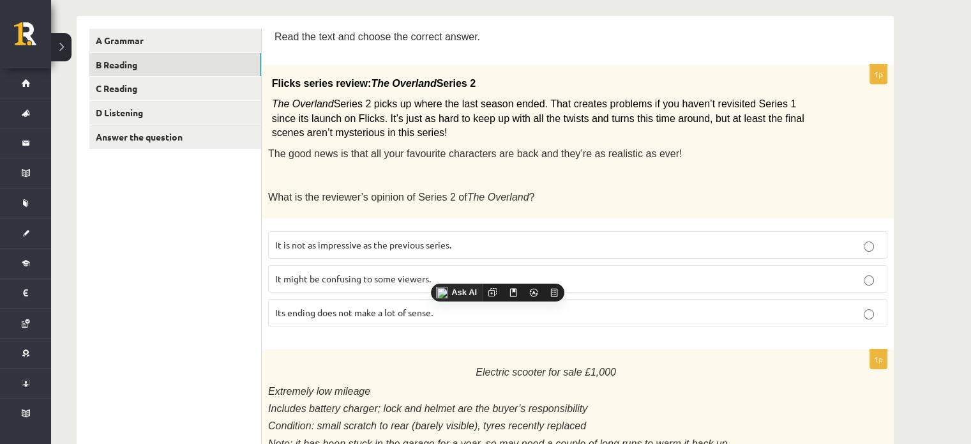
click at [316, 272] on p "It might be confusing to some viewers." at bounding box center [577, 278] width 605 height 13
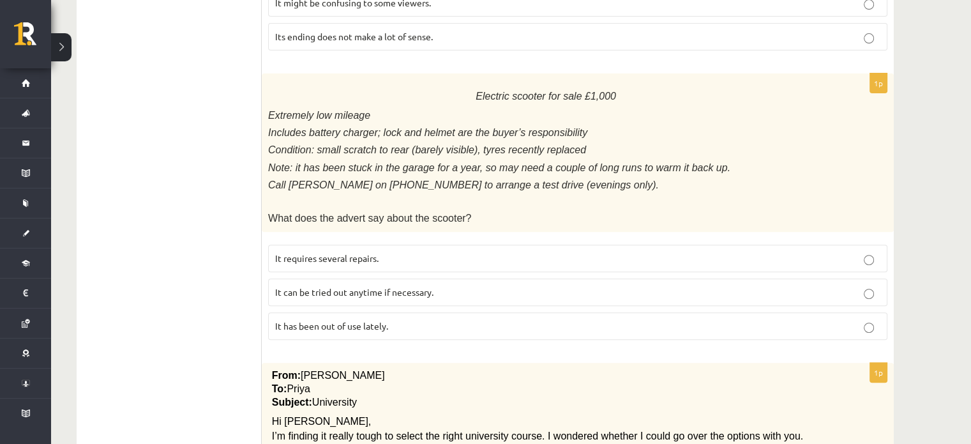
scroll to position [488, 0]
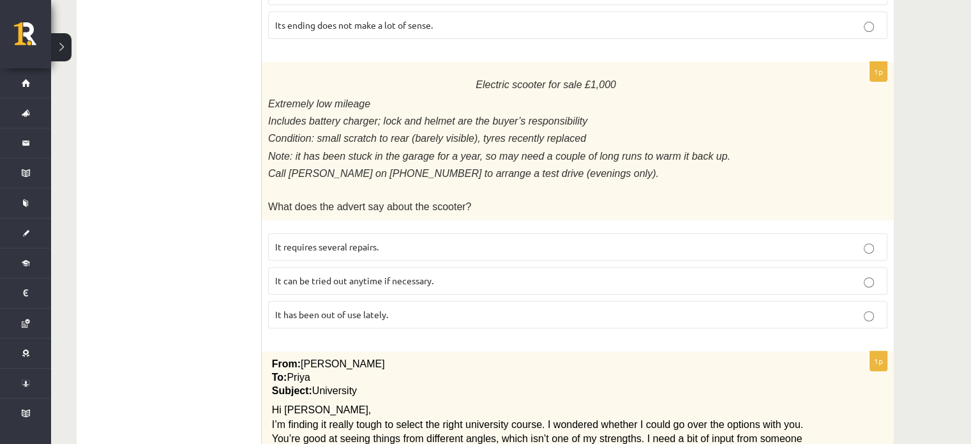
click at [279, 98] on span "Extremely low mileage" at bounding box center [319, 103] width 102 height 11
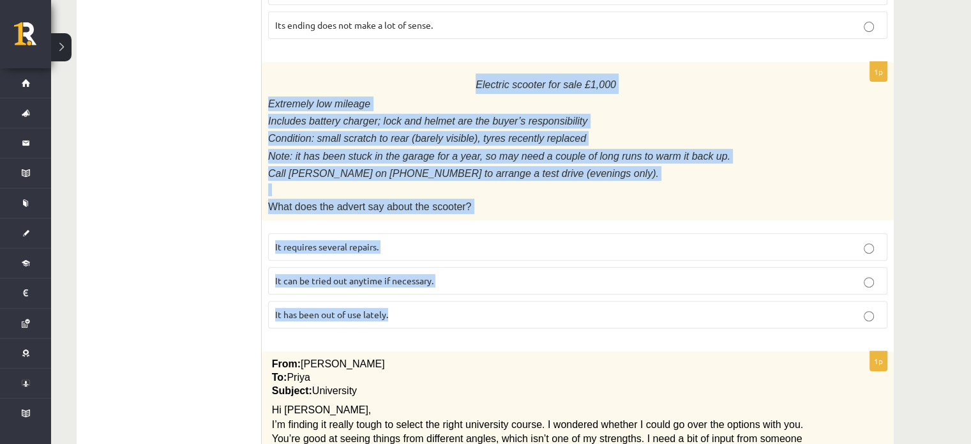
drag, startPoint x: 273, startPoint y: 73, endPoint x: 549, endPoint y: 321, distance: 370.9
click at [549, 321] on div "1p Electric scooter for sale £1,000 Extremely low mileage Includes battery char…" at bounding box center [578, 200] width 632 height 277
click at [296, 301] on label "It has been out of use lately." at bounding box center [578, 314] width 620 height 27
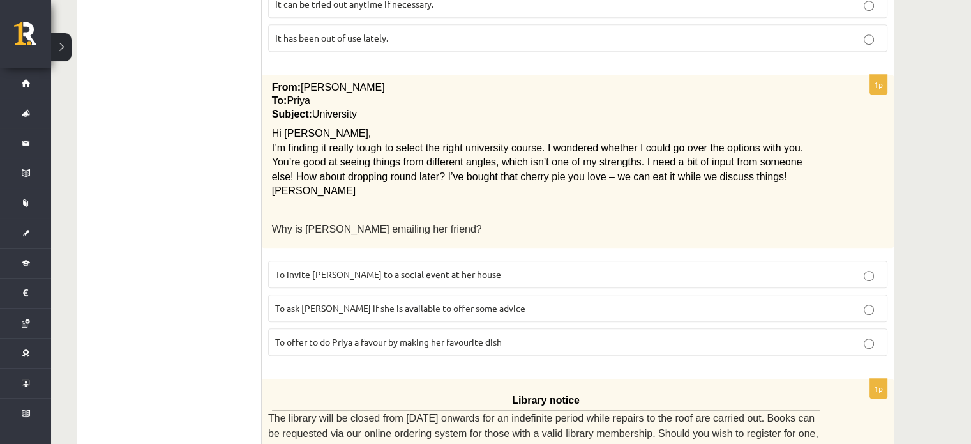
scroll to position [767, 0]
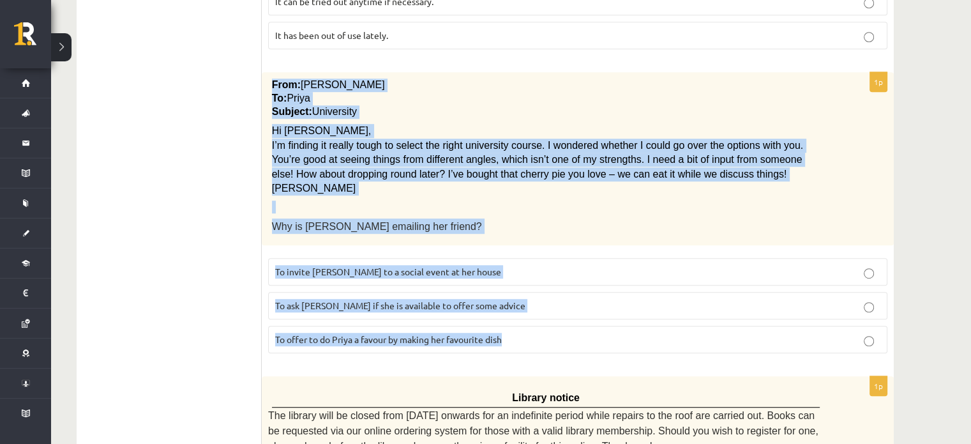
drag, startPoint x: 270, startPoint y: 71, endPoint x: 552, endPoint y: 317, distance: 374.4
click at [552, 317] on div "1p From: Emily To: Priya Subject: University Hi Priya, I’m finding it really to…" at bounding box center [578, 217] width 632 height 291
click at [364, 300] on span "To ask Priya if she is available to offer some advice" at bounding box center [400, 305] width 250 height 11
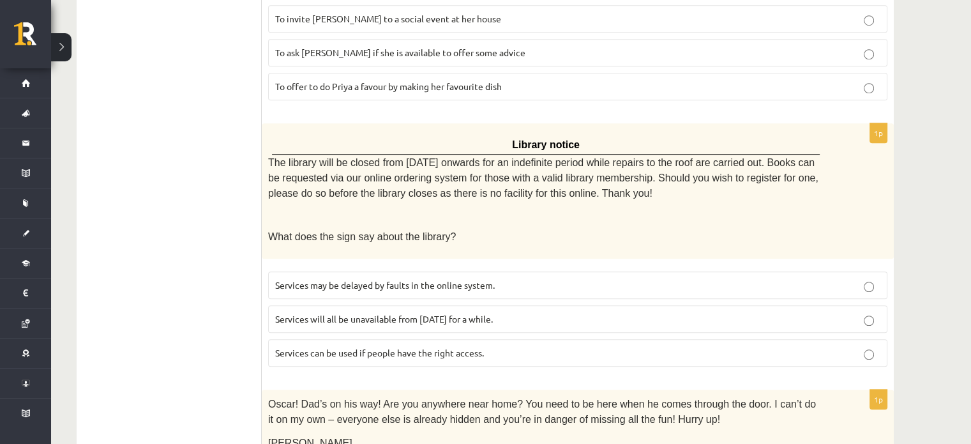
scroll to position [1038, 0]
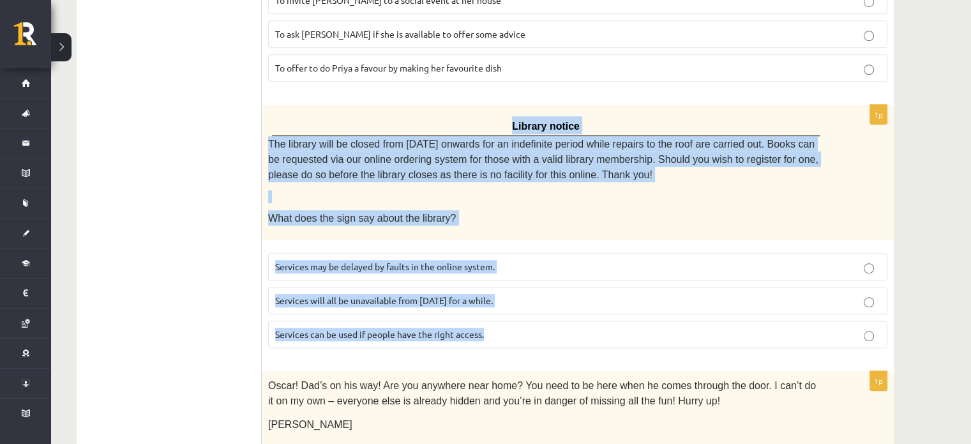
drag, startPoint x: 268, startPoint y: 111, endPoint x: 588, endPoint y: 305, distance: 374.8
click at [588, 305] on div "1p Library notice The library will be closed from Monday onwards for an indefin…" at bounding box center [578, 231] width 632 height 253
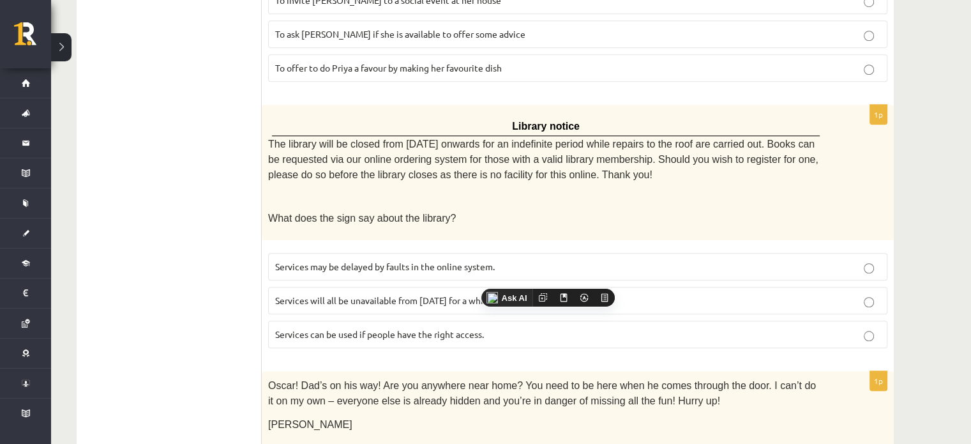
click at [211, 106] on ul "A Grammar B Reading C Reading D Listening Answer the question" at bounding box center [175, 41] width 172 height 1701
click at [365, 328] on span "Services can be used if people have the right access." at bounding box center [379, 333] width 209 height 11
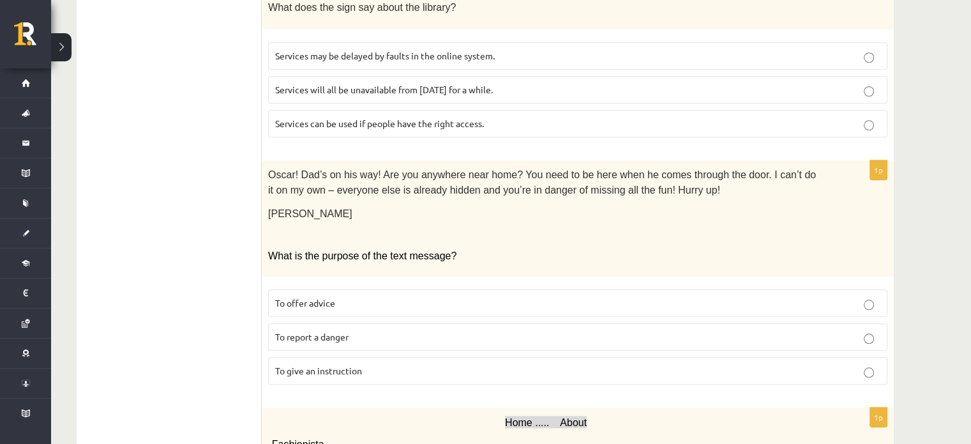
scroll to position [1188, 0]
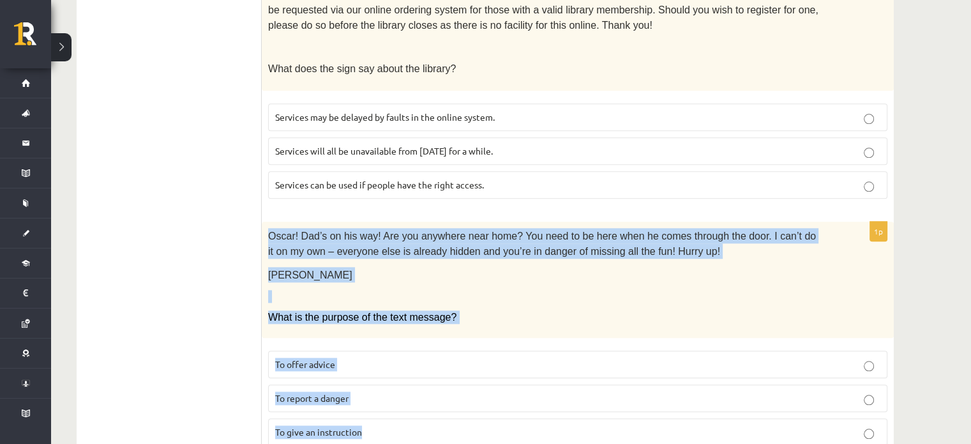
drag, startPoint x: 264, startPoint y: 215, endPoint x: 471, endPoint y: 413, distance: 286.4
click at [471, 413] on div "1p Oscar! Dad’s on his way! Are you anywhere near home? You need to be here whe…" at bounding box center [578, 339] width 632 height 234
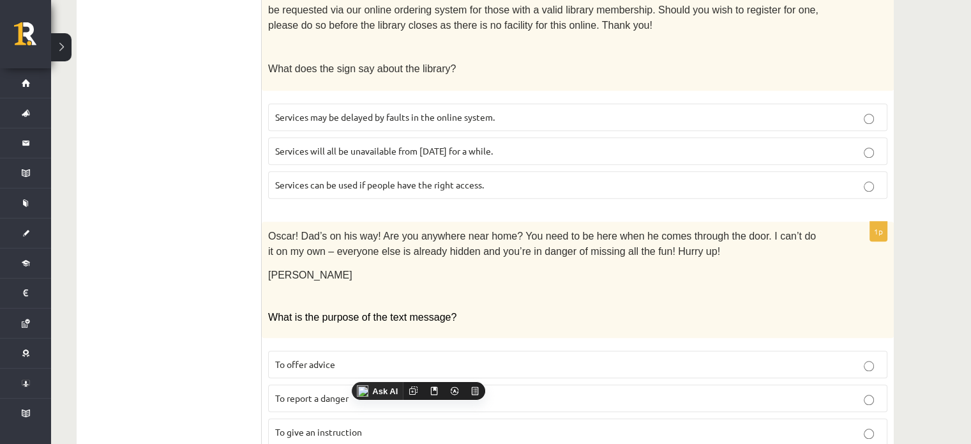
click at [337, 418] on label "To give an instruction" at bounding box center [578, 431] width 620 height 27
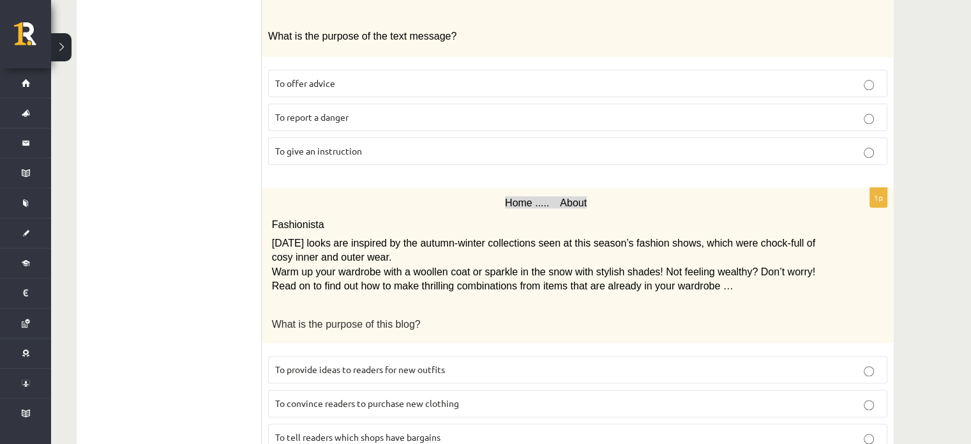
scroll to position [1496, 0]
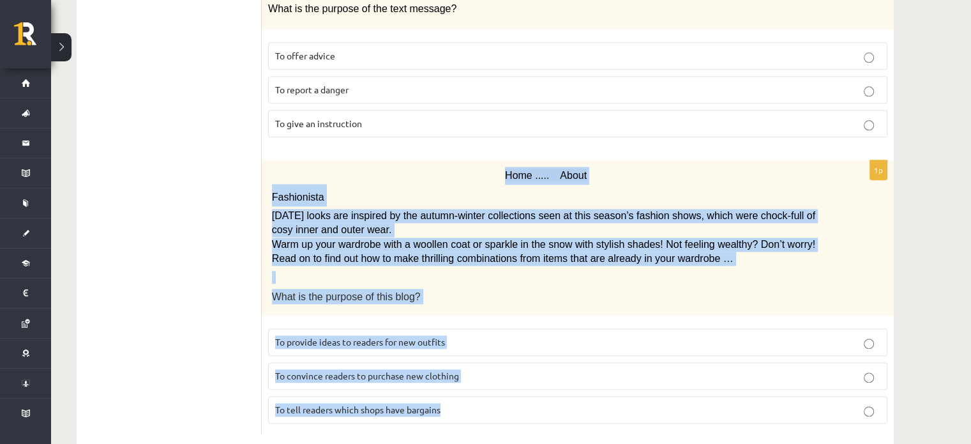
drag, startPoint x: 271, startPoint y: 155, endPoint x: 749, endPoint y: 392, distance: 533.3
click at [749, 392] on div "1p Home ..... About Fashionista Today’s looks are inspired by the autumn-winter…" at bounding box center [578, 297] width 632 height 274
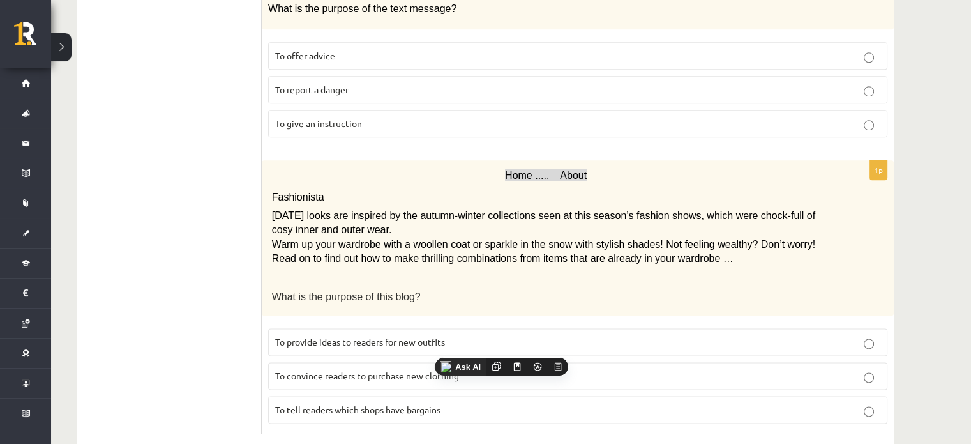
click at [386, 336] on span "To provide ideas to readers for new outfits" at bounding box center [360, 341] width 170 height 11
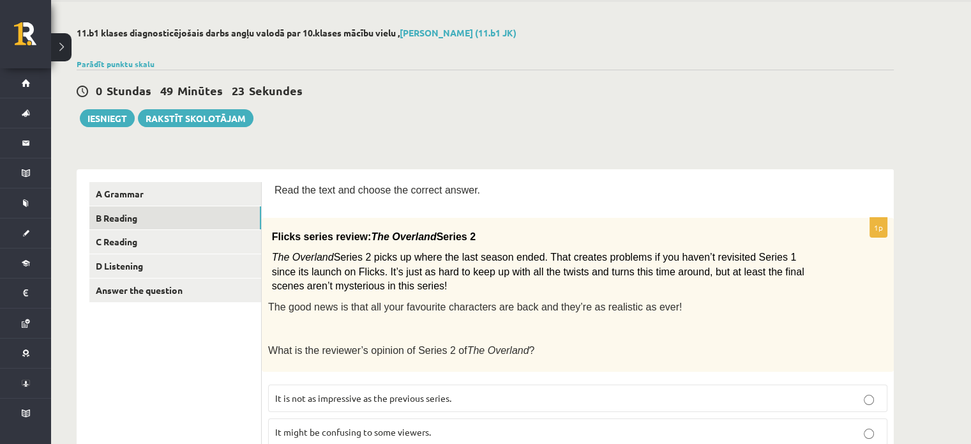
scroll to position [0, 0]
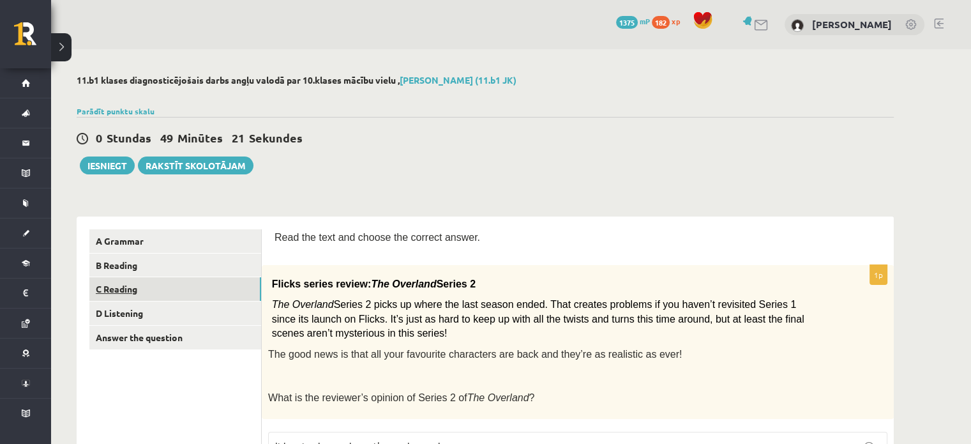
click at [220, 289] on link "C Reading" at bounding box center [175, 289] width 172 height 24
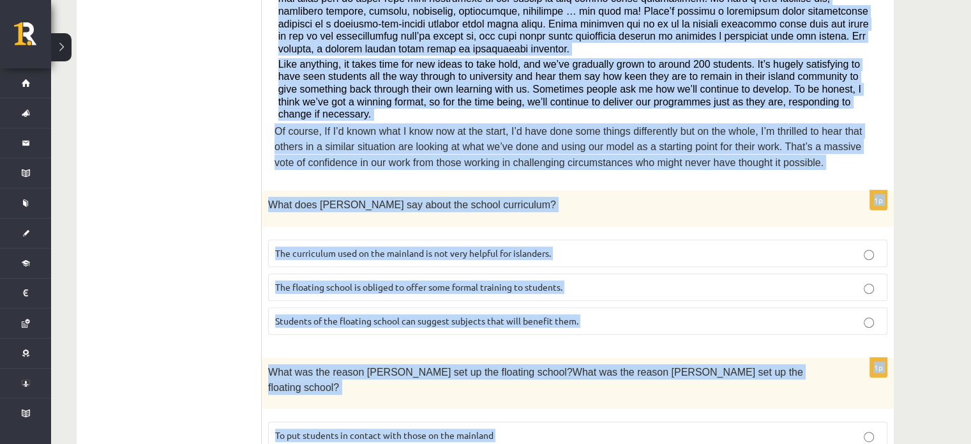
scroll to position [522, 0]
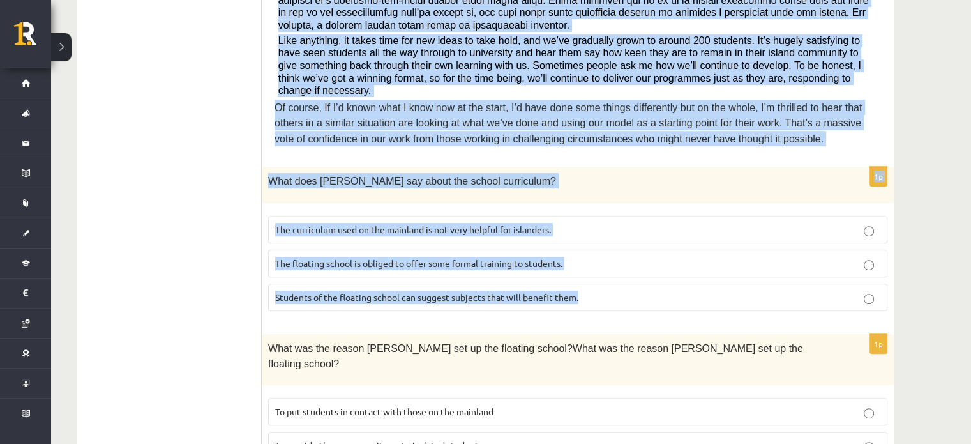
drag, startPoint x: 277, startPoint y: 33, endPoint x: 733, endPoint y: 265, distance: 512.1
click at [733, 265] on form "Read the article about an unusual school and choose the correct answer for each…" at bounding box center [578, 439] width 607 height 1464
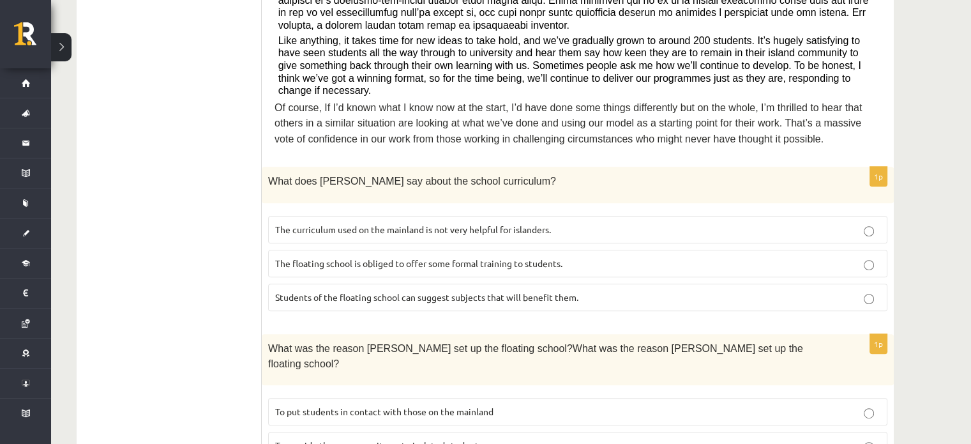
click at [236, 119] on ul "A Grammar B Reading C Reading D Listening Answer the question" at bounding box center [175, 439] width 172 height 1464
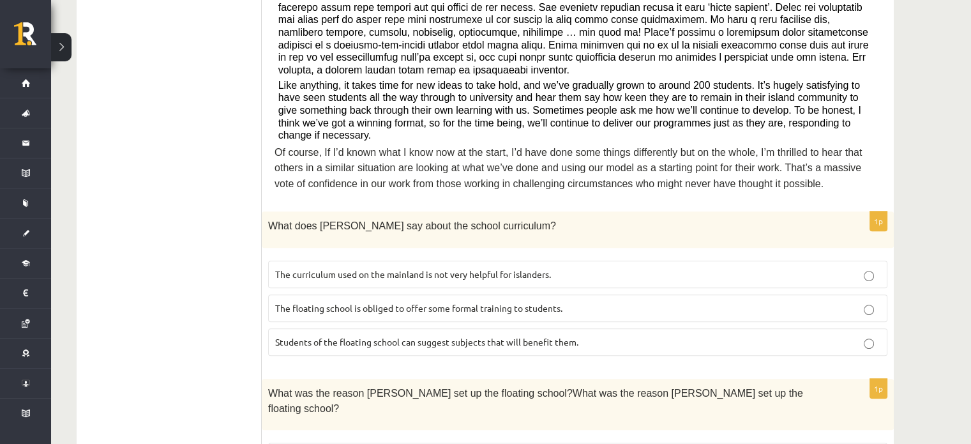
scroll to position [500, 0]
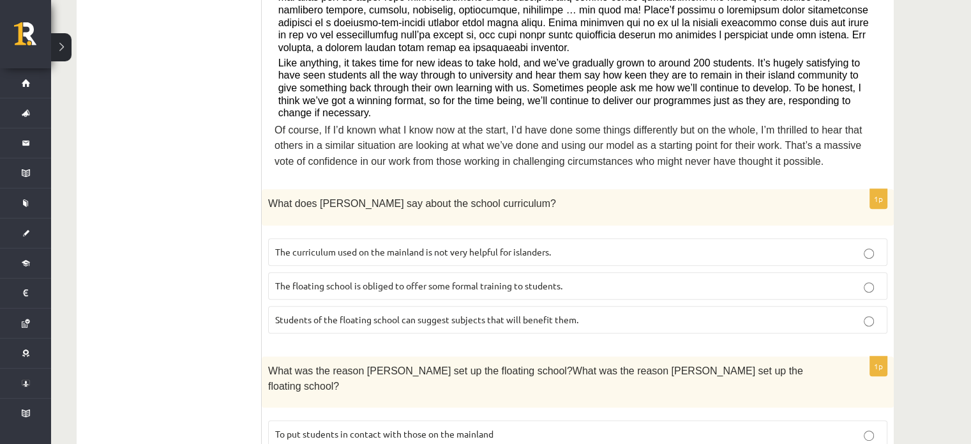
click at [597, 245] on p "The curriculum used on the mainland is not very helpful for islanders." at bounding box center [577, 251] width 605 height 13
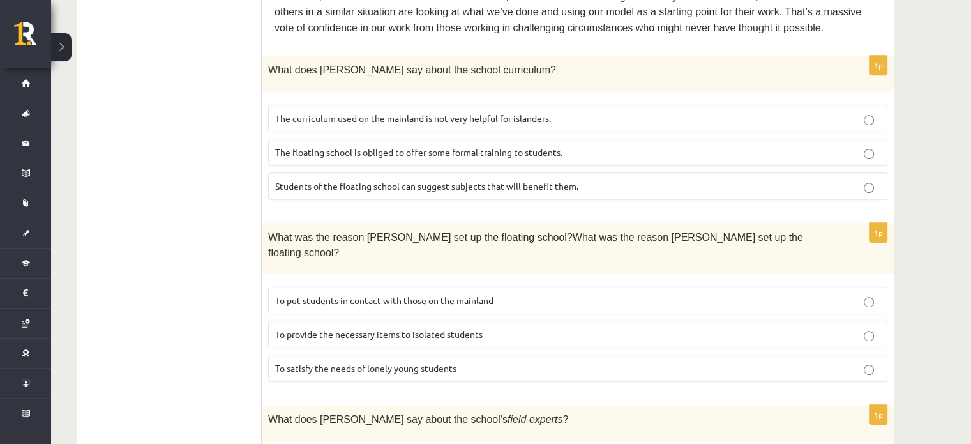
scroll to position [641, 0]
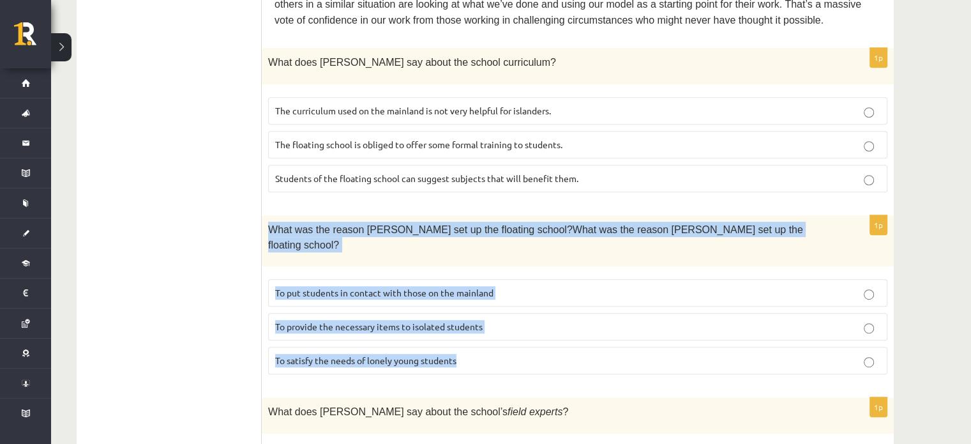
drag, startPoint x: 267, startPoint y: 176, endPoint x: 469, endPoint y: 312, distance: 244.3
click at [469, 312] on div "1p What was the reason Anna set up the floating school?What was the reason Anna…" at bounding box center [578, 300] width 632 height 170
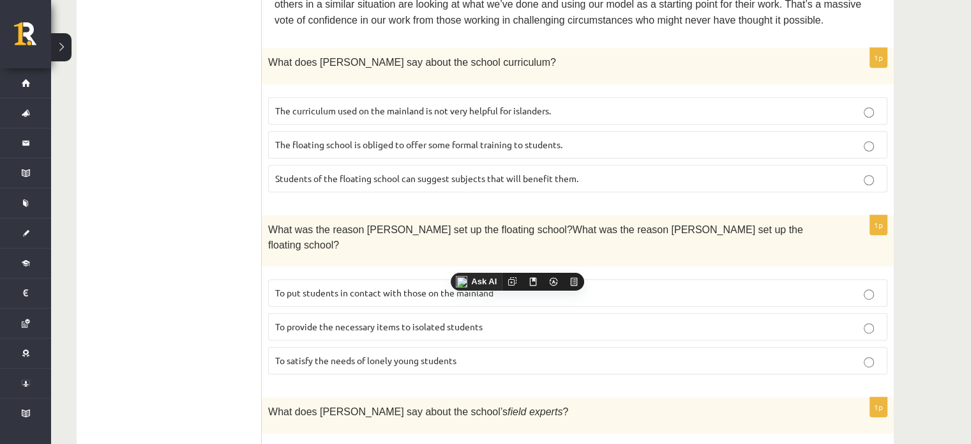
click at [172, 159] on ul "A Grammar B Reading C Reading D Listening Answer the question" at bounding box center [175, 320] width 172 height 1464
click at [343, 321] on span "To provide the necessary items to isolated students" at bounding box center [379, 326] width 208 height 11
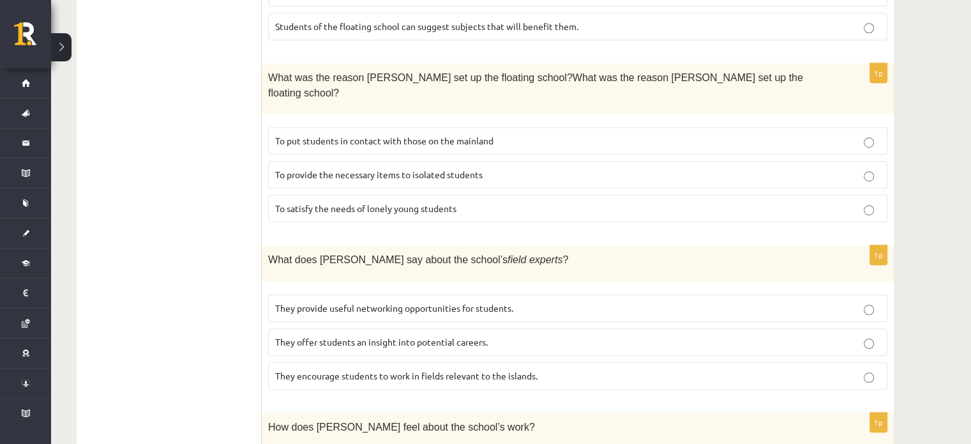
scroll to position [797, 0]
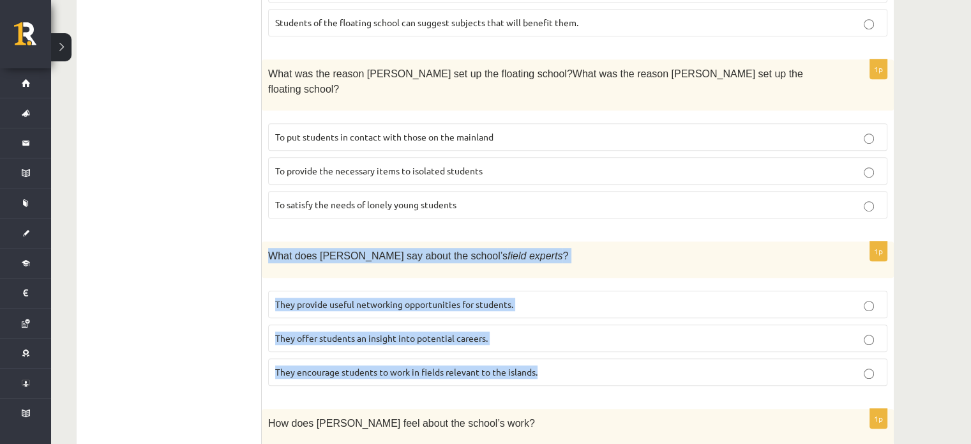
drag, startPoint x: 264, startPoint y: 191, endPoint x: 559, endPoint y: 308, distance: 317.0
click at [559, 308] on div "1p What does Anna say about the school’s field experts ? They provide useful ne…" at bounding box center [578, 318] width 632 height 154
click at [317, 324] on label "They offer students an insight into potential careers." at bounding box center [578, 337] width 620 height 27
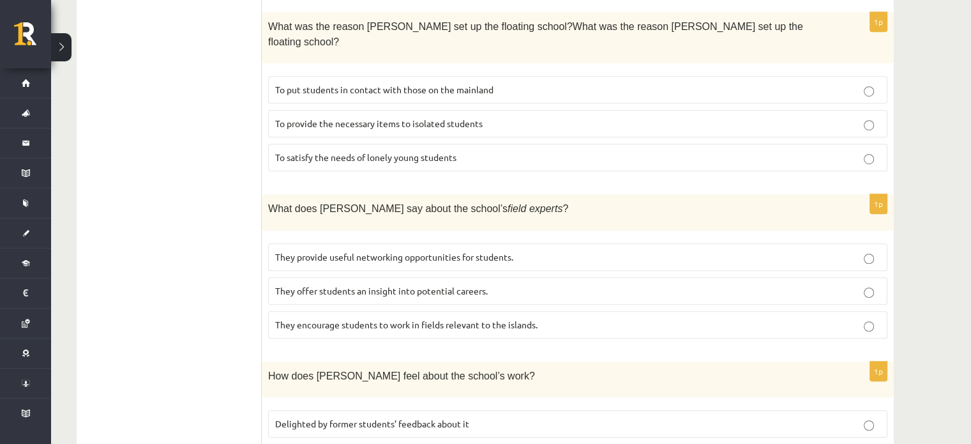
scroll to position [919, 0]
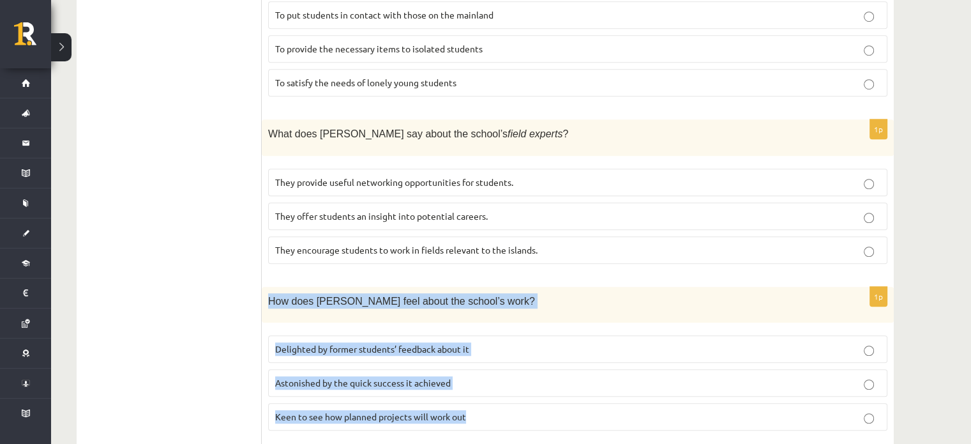
drag, startPoint x: 267, startPoint y: 233, endPoint x: 473, endPoint y: 349, distance: 236.2
click at [473, 349] on div "1p How does Anna feel about the school’s work? Delighted by former students’ fe…" at bounding box center [578, 364] width 632 height 154
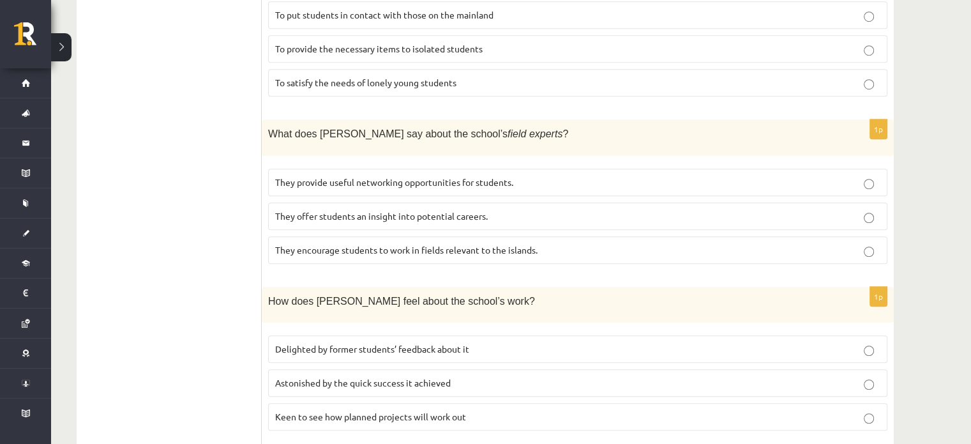
click at [253, 289] on ul "A Grammar B Reading C Reading D Listening Answer the question" at bounding box center [175, 42] width 172 height 1464
click at [369, 343] on span "Delighted by former students’ feedback about it" at bounding box center [372, 348] width 194 height 11
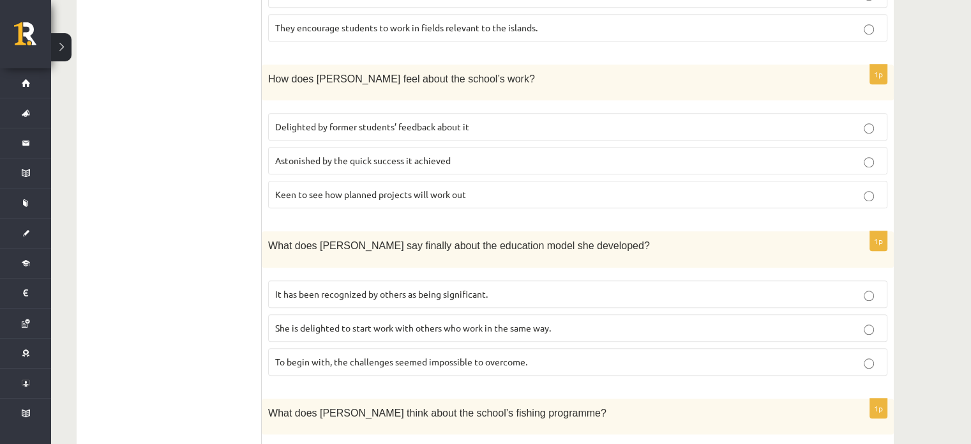
scroll to position [1145, 0]
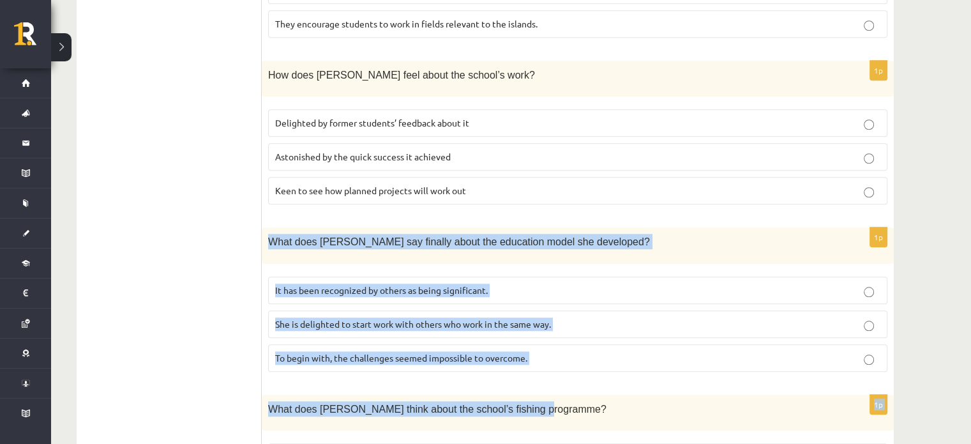
drag, startPoint x: 270, startPoint y: 172, endPoint x: 545, endPoint y: 317, distance: 310.5
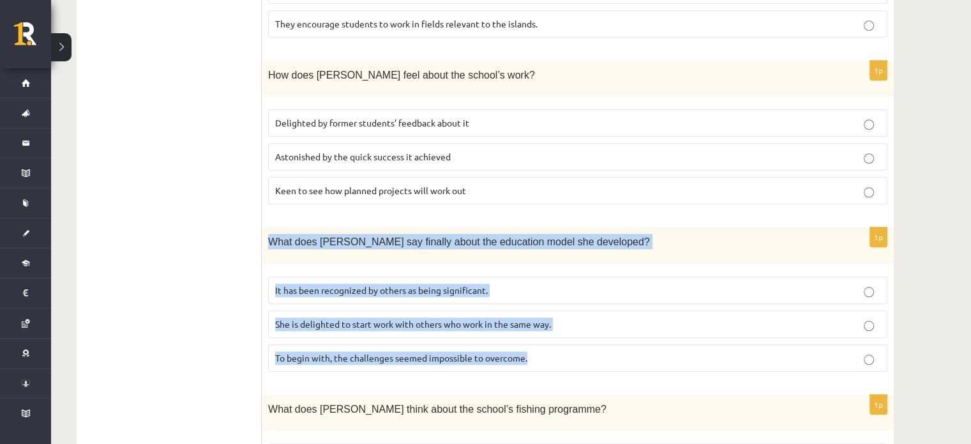
drag, startPoint x: 266, startPoint y: 178, endPoint x: 528, endPoint y: 296, distance: 286.7
click at [528, 296] on div "1p What does Anna say finally about the education model she developed? It has b…" at bounding box center [578, 304] width 632 height 154
click at [361, 284] on span "It has been recognized by others as being significant." at bounding box center [381, 289] width 213 height 11
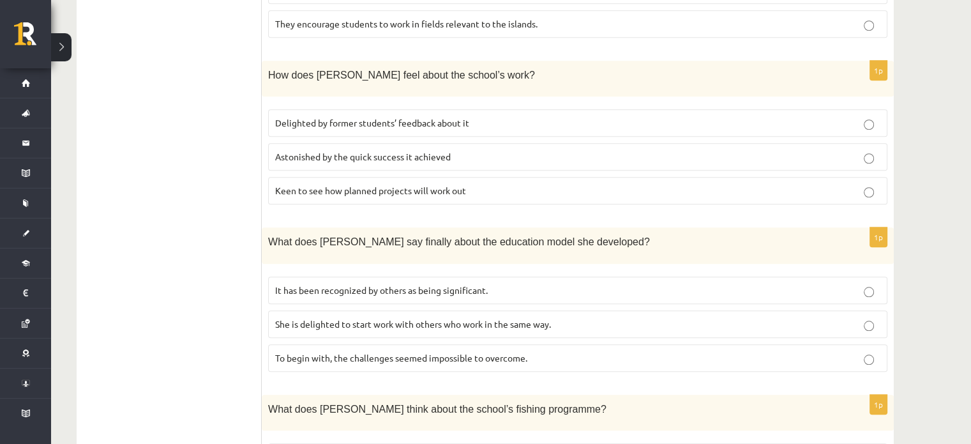
scroll to position [1216, 0]
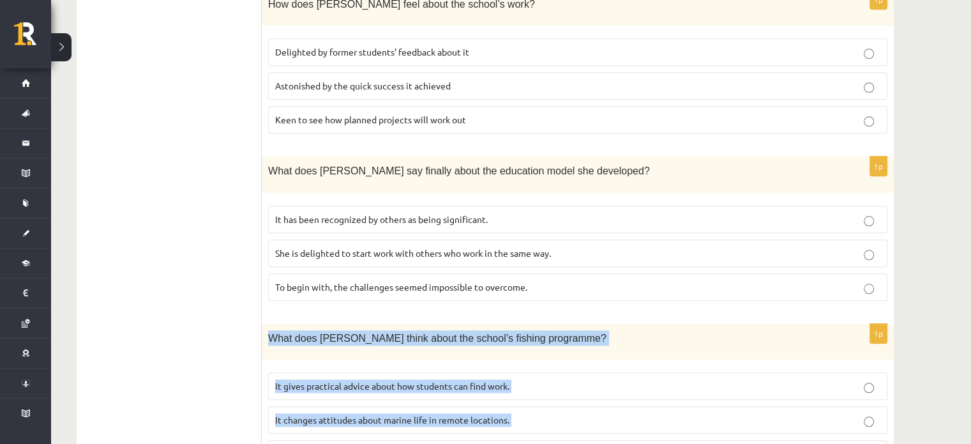
drag, startPoint x: 270, startPoint y: 273, endPoint x: 526, endPoint y: 375, distance: 275.7
click at [526, 375] on div "1p What does Anna think about the school’s fishing programme? It gives practica…" at bounding box center [578, 401] width 632 height 154
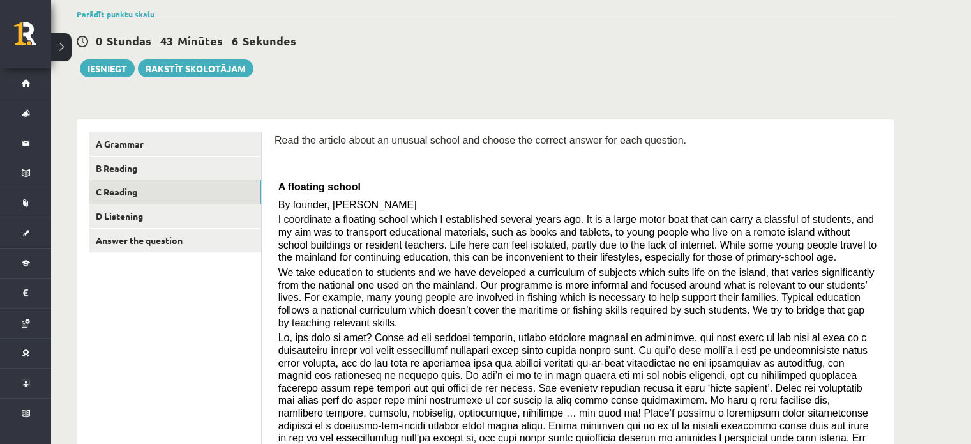
scroll to position [95, 0]
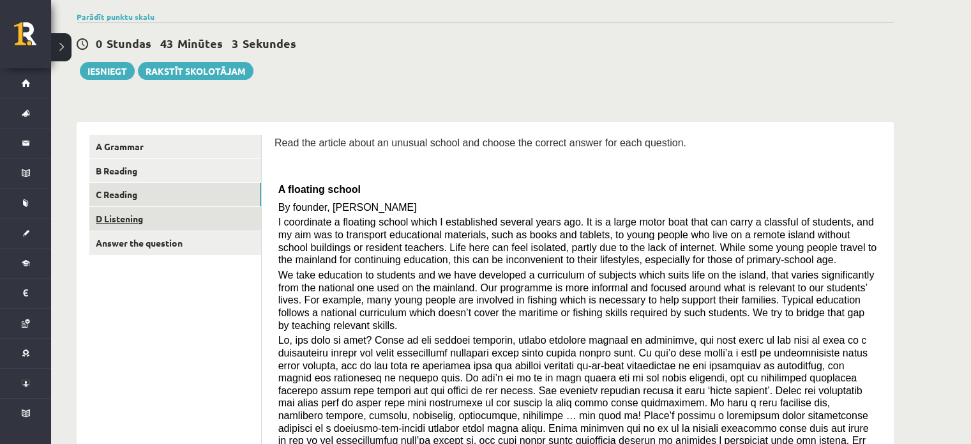
click at [165, 213] on link "D Listening" at bounding box center [175, 219] width 172 height 24
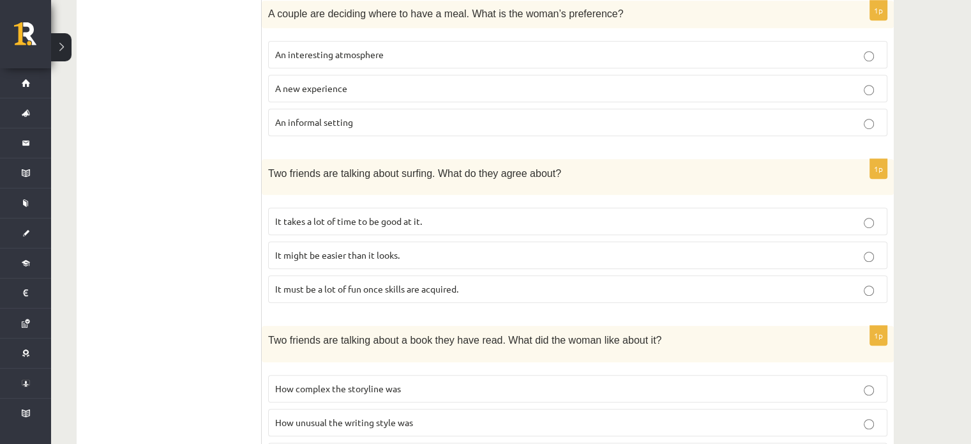
scroll to position [812, 0]
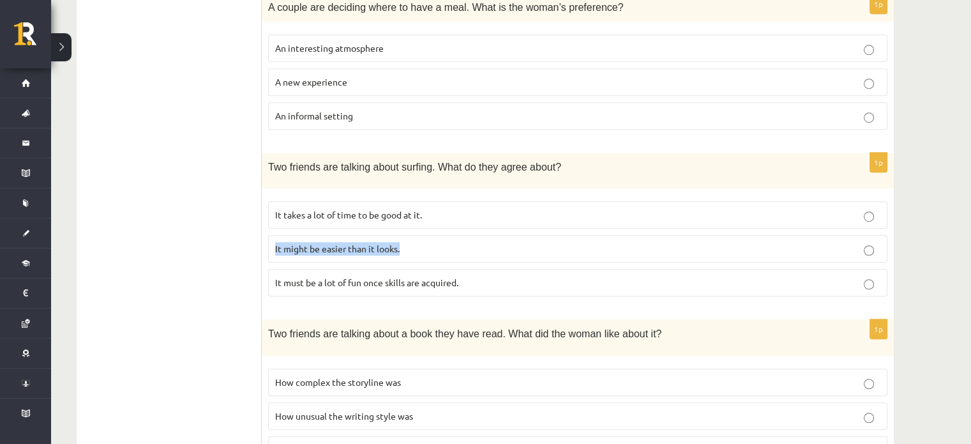
drag, startPoint x: 488, startPoint y: 203, endPoint x: 508, endPoint y: 234, distance: 37.4
click at [508, 234] on fieldset "It takes a lot of time to be good at it. It might be easier than it looks. It m…" at bounding box center [578, 247] width 620 height 105
click at [396, 248] on label "It might be easier than it looks." at bounding box center [578, 248] width 620 height 27
click at [403, 277] on span "It must be a lot of fun once skills are acquired." at bounding box center [366, 282] width 183 height 11
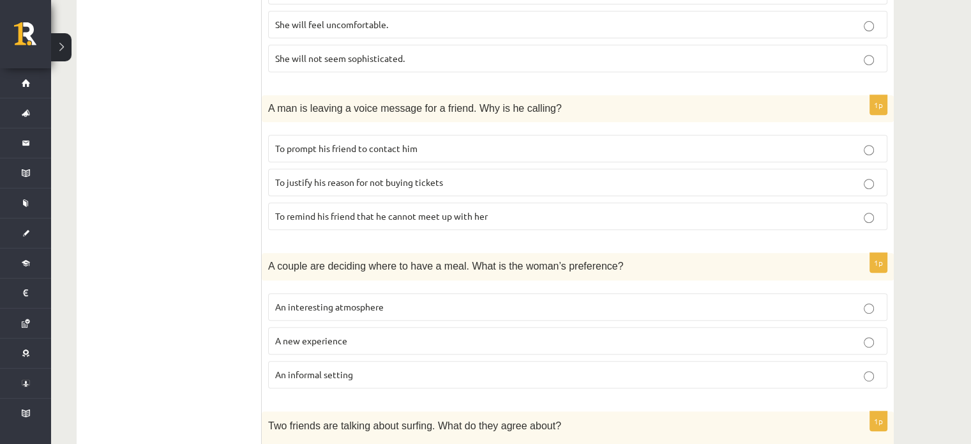
scroll to position [538, 0]
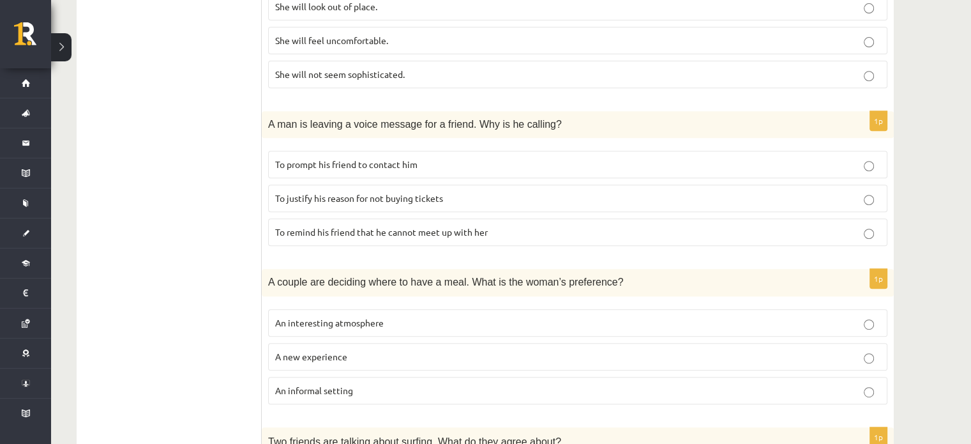
click at [679, 151] on label "To prompt his friend to contact him" at bounding box center [578, 164] width 620 height 27
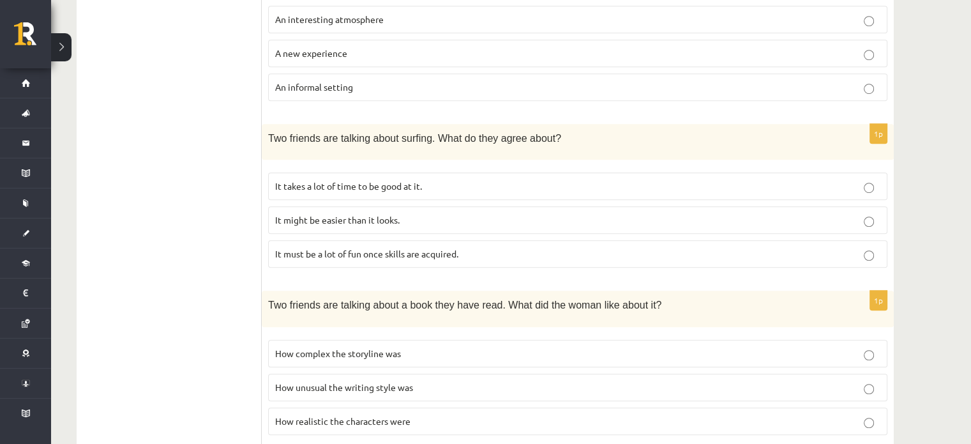
scroll to position [871, 0]
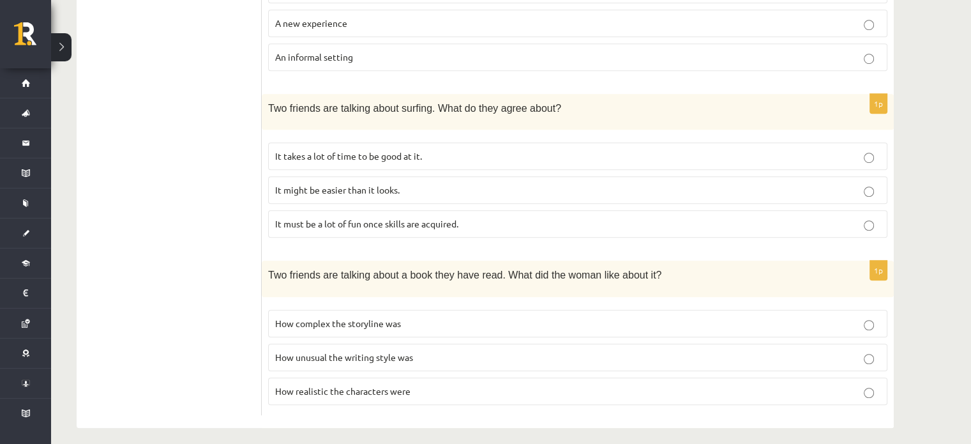
click at [602, 385] on p "How realistic the characters were" at bounding box center [577, 390] width 605 height 13
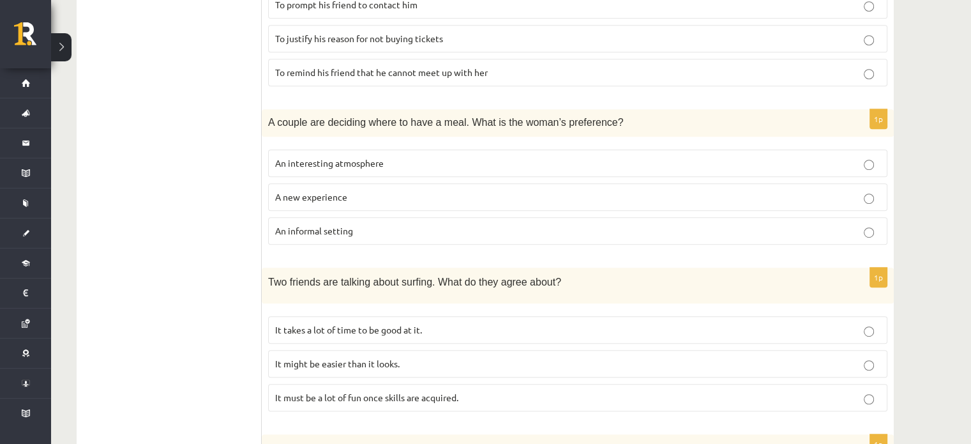
scroll to position [592, 0]
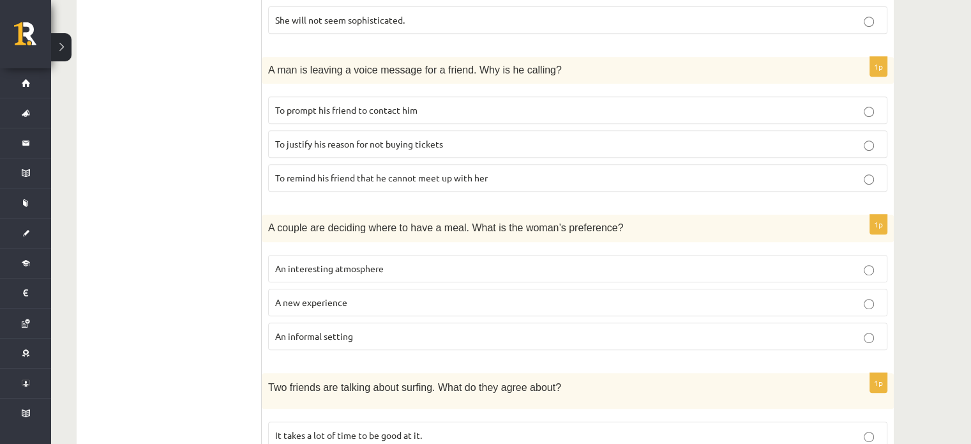
click at [731, 296] on p "A new experience" at bounding box center [577, 302] width 605 height 13
click at [877, 331] on p "An informal setting" at bounding box center [577, 336] width 605 height 13
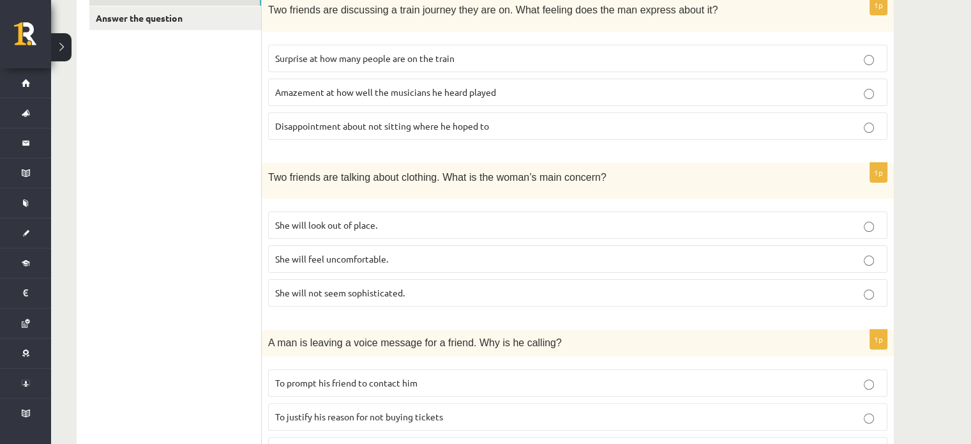
scroll to position [318, 0]
click at [729, 213] on label "She will look out of place." at bounding box center [578, 226] width 620 height 27
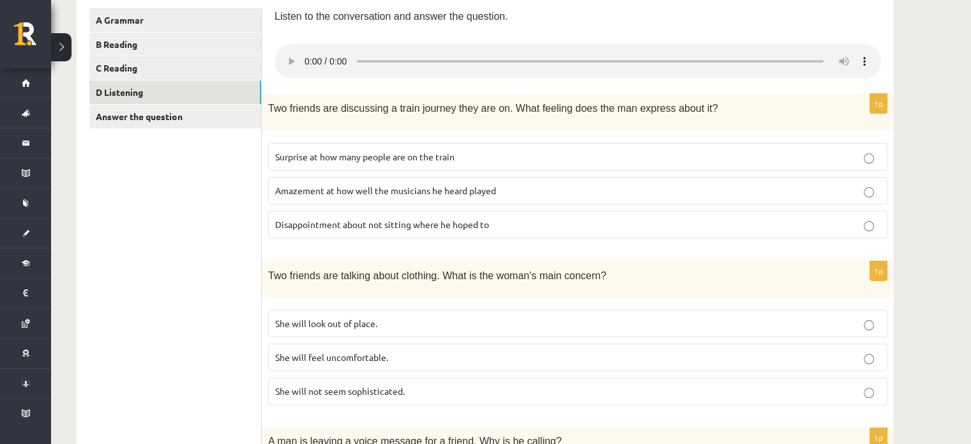
scroll to position [216, 0]
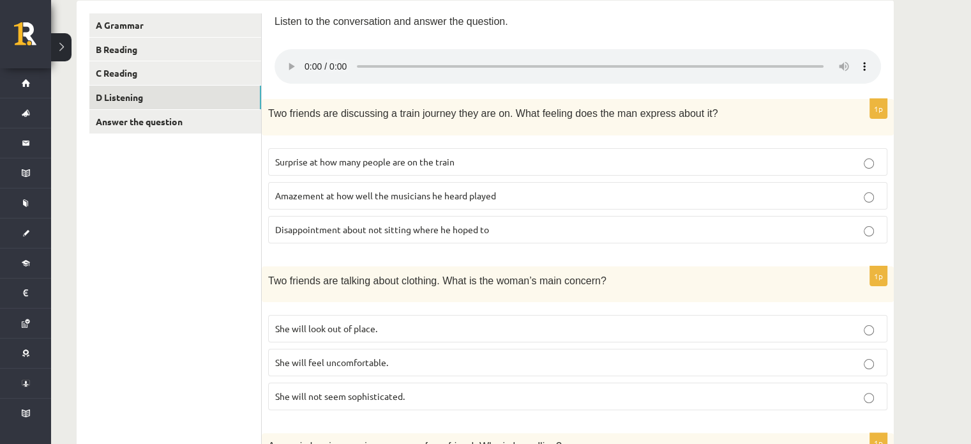
click at [863, 219] on label "Disappointment about not sitting where he hoped to" at bounding box center [578, 229] width 620 height 27
click at [289, 130] on div "Two friends are discussing a train journey they are on. What feeling does the m…" at bounding box center [578, 117] width 632 height 36
click at [227, 119] on link "Answer the question" at bounding box center [175, 122] width 172 height 24
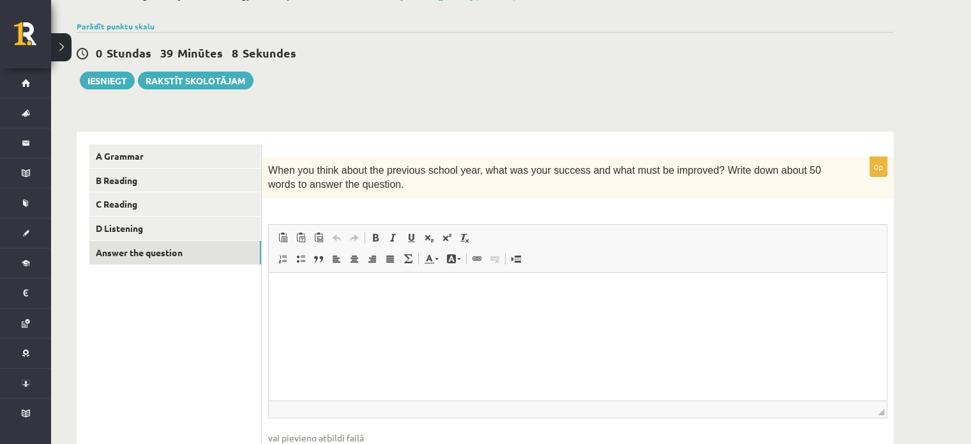
scroll to position [53, 0]
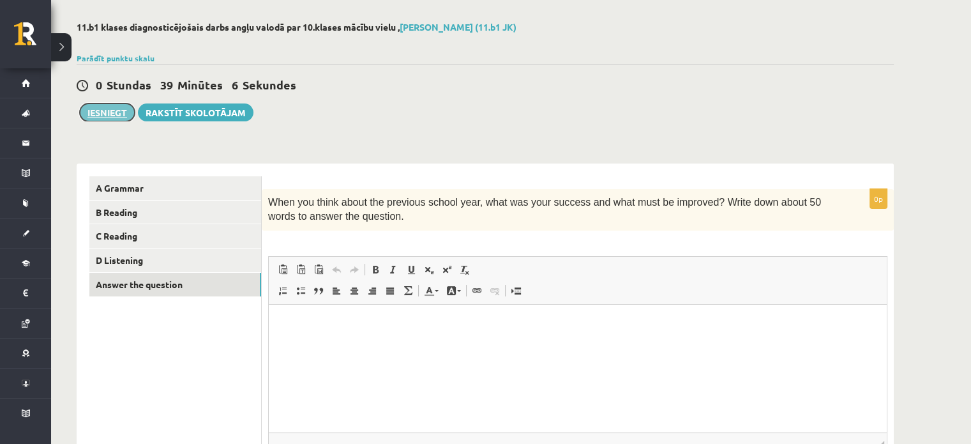
click at [107, 111] on button "Iesniegt" at bounding box center [107, 112] width 55 height 18
